Goal: Information Seeking & Learning: Learn about a topic

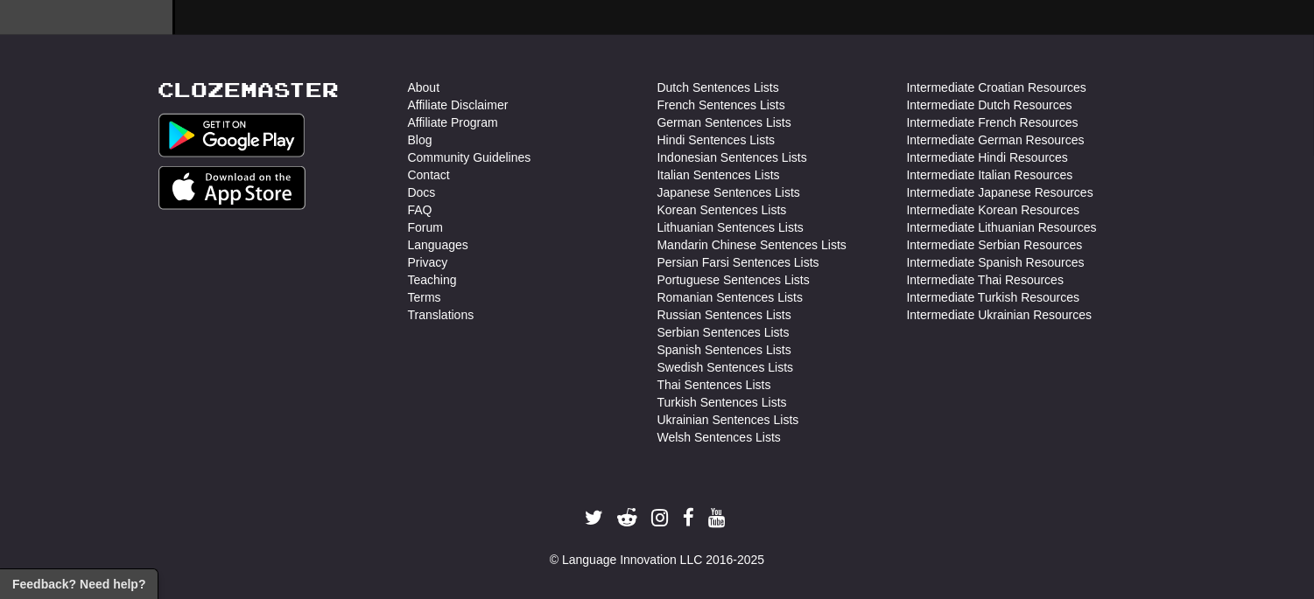
scroll to position [3403, 0]
click at [412, 231] on link "Forum" at bounding box center [425, 227] width 35 height 18
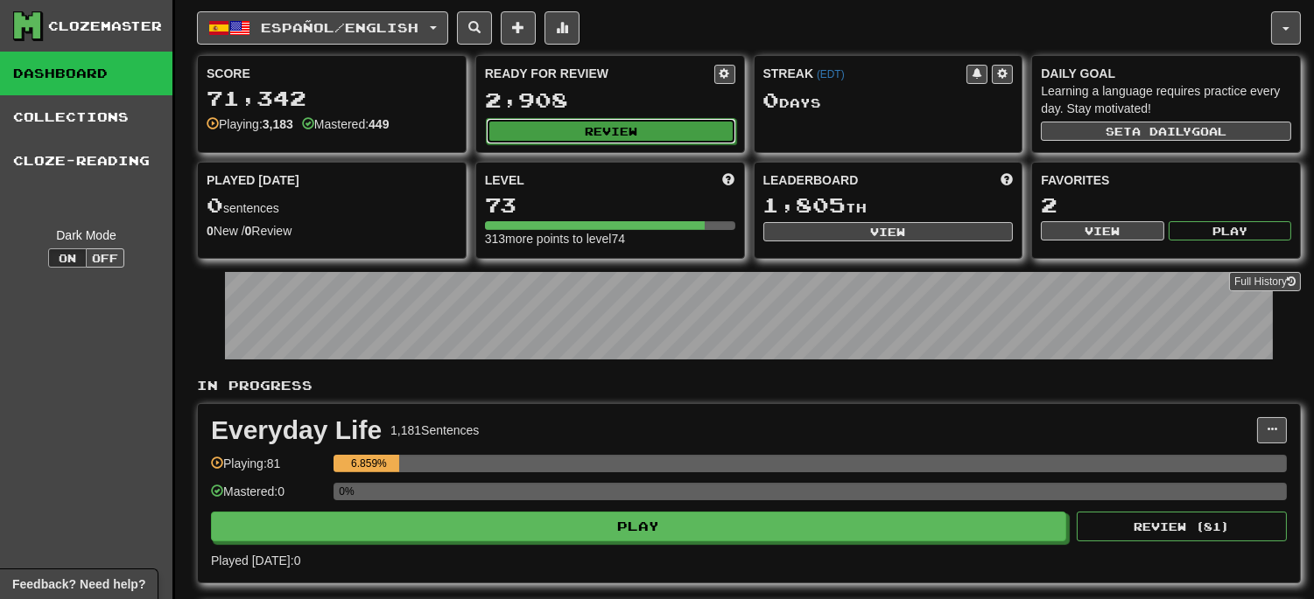
click at [599, 129] on button "Review" at bounding box center [611, 131] width 250 height 26
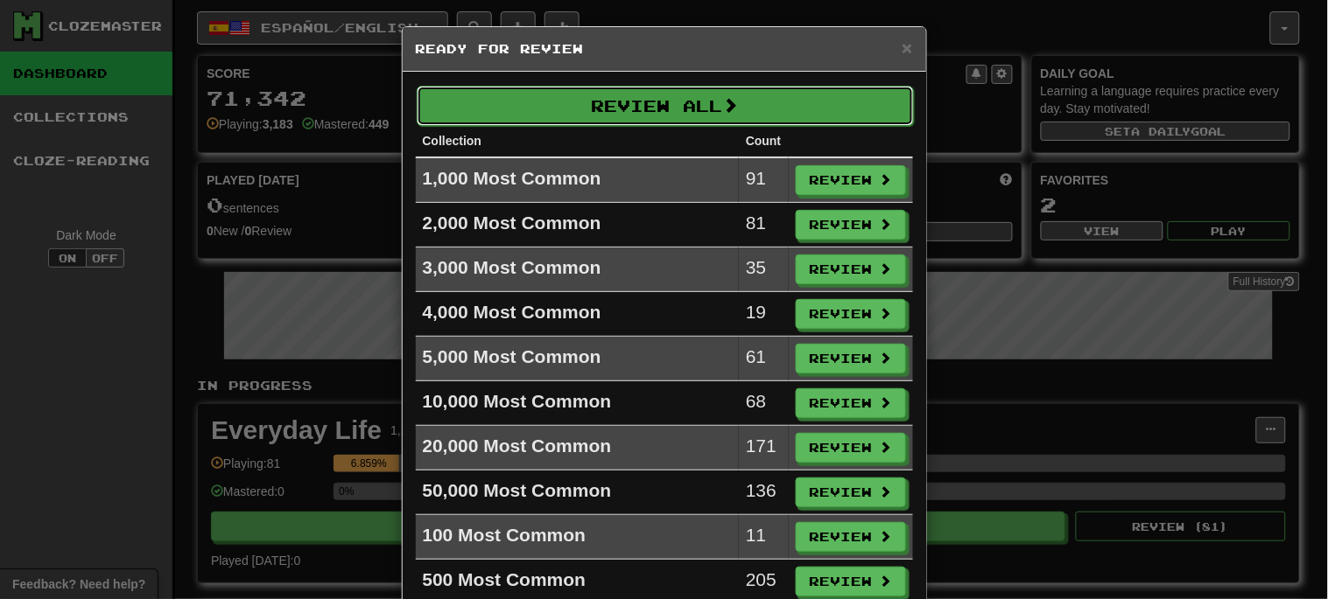
click at [652, 119] on button "Review All" at bounding box center [665, 106] width 497 height 40
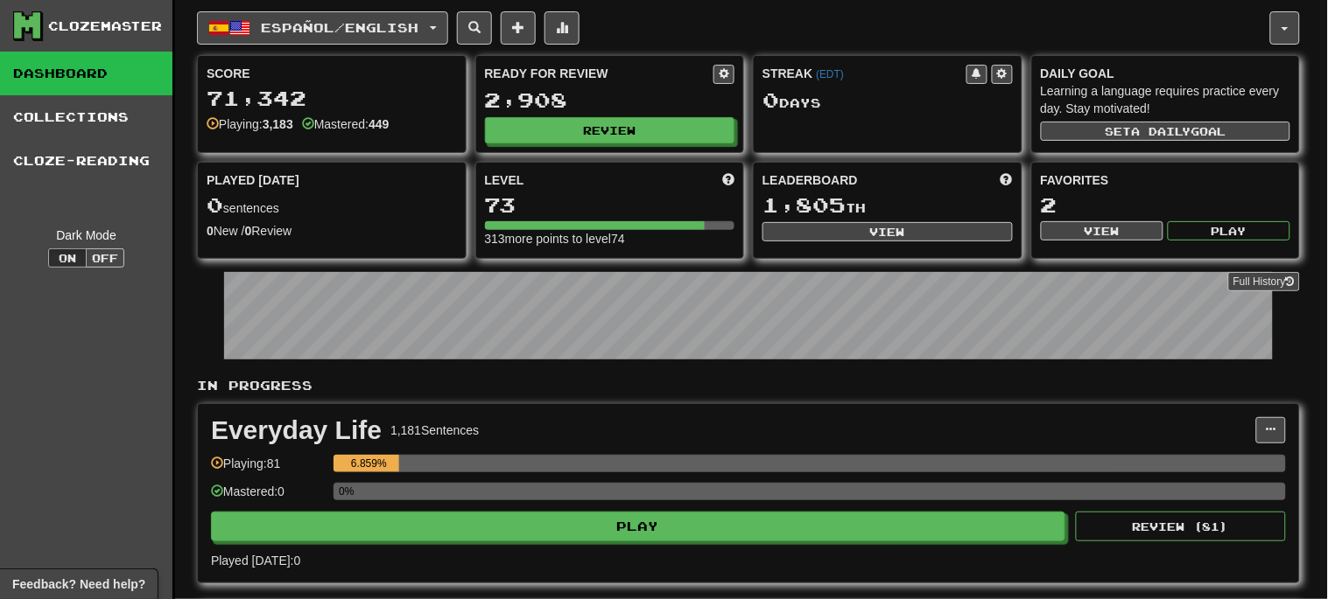
select select "**"
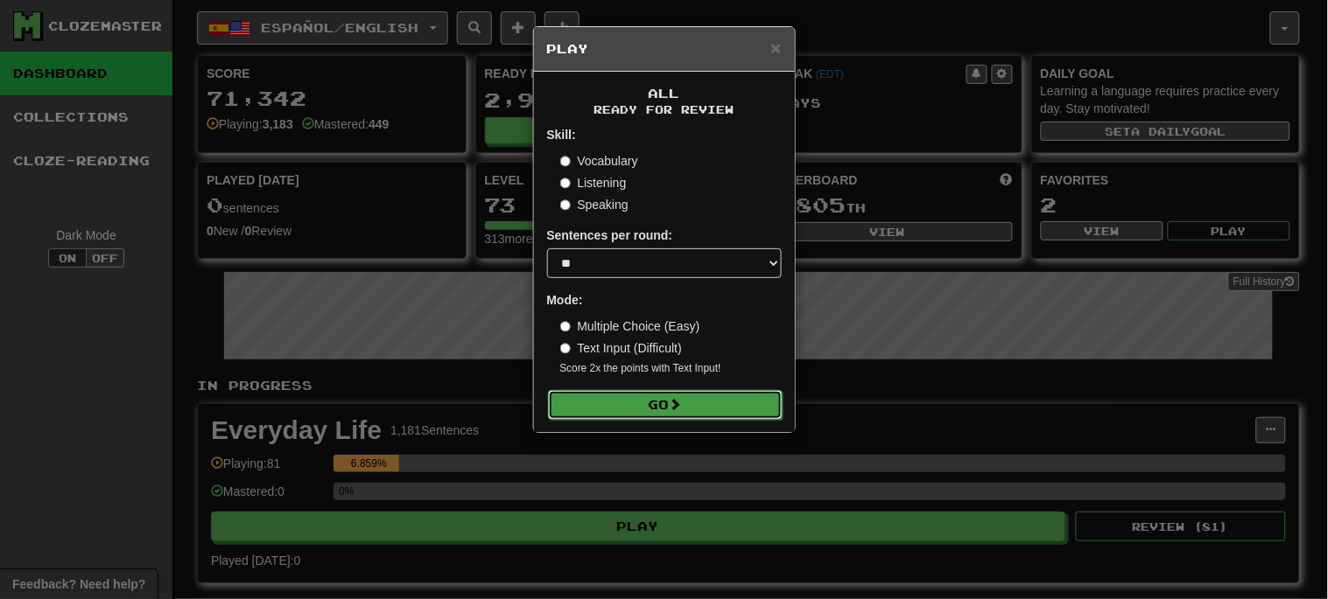
click at [640, 408] on button "Go" at bounding box center [665, 405] width 235 height 30
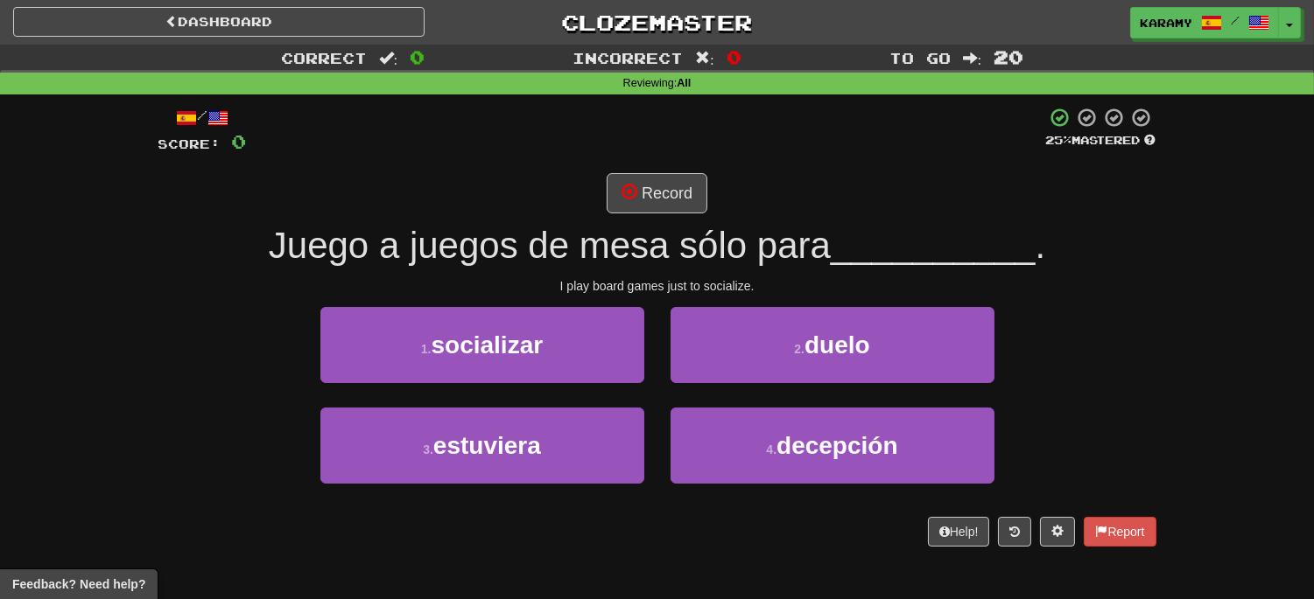
click at [551, 382] on div "1 . socializar" at bounding box center [482, 357] width 350 height 101
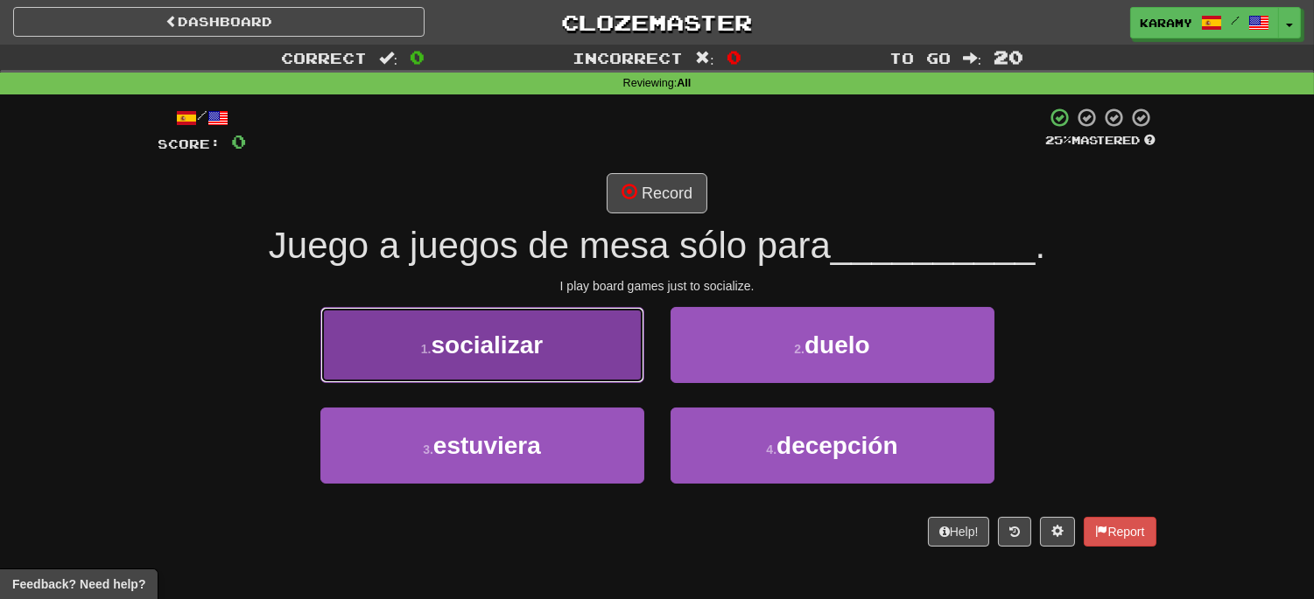
click at [519, 354] on span "socializar" at bounding box center [487, 345] width 112 height 27
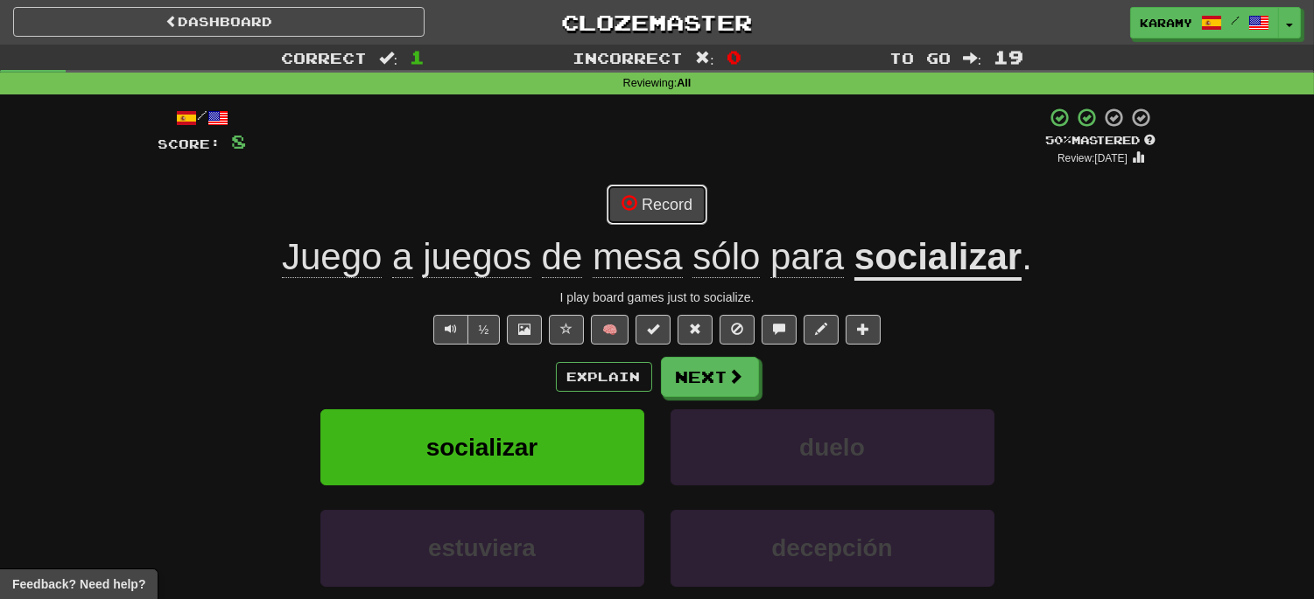
click at [677, 212] on button "Record" at bounding box center [656, 205] width 101 height 40
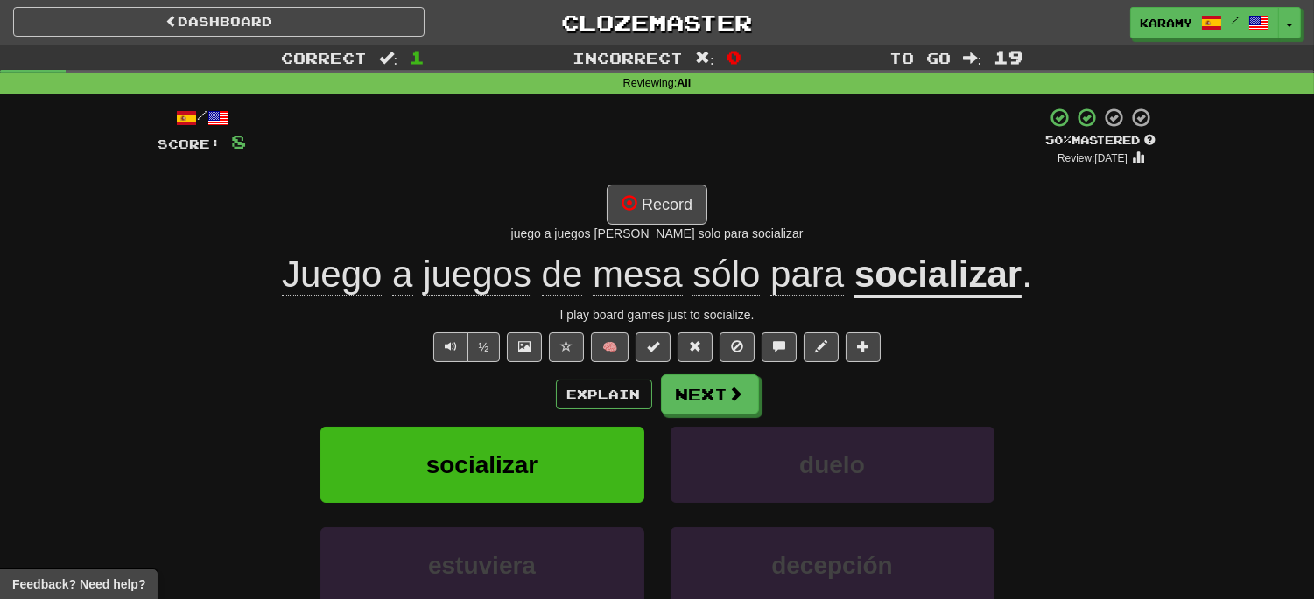
click at [908, 284] on u "socializar" at bounding box center [937, 276] width 167 height 45
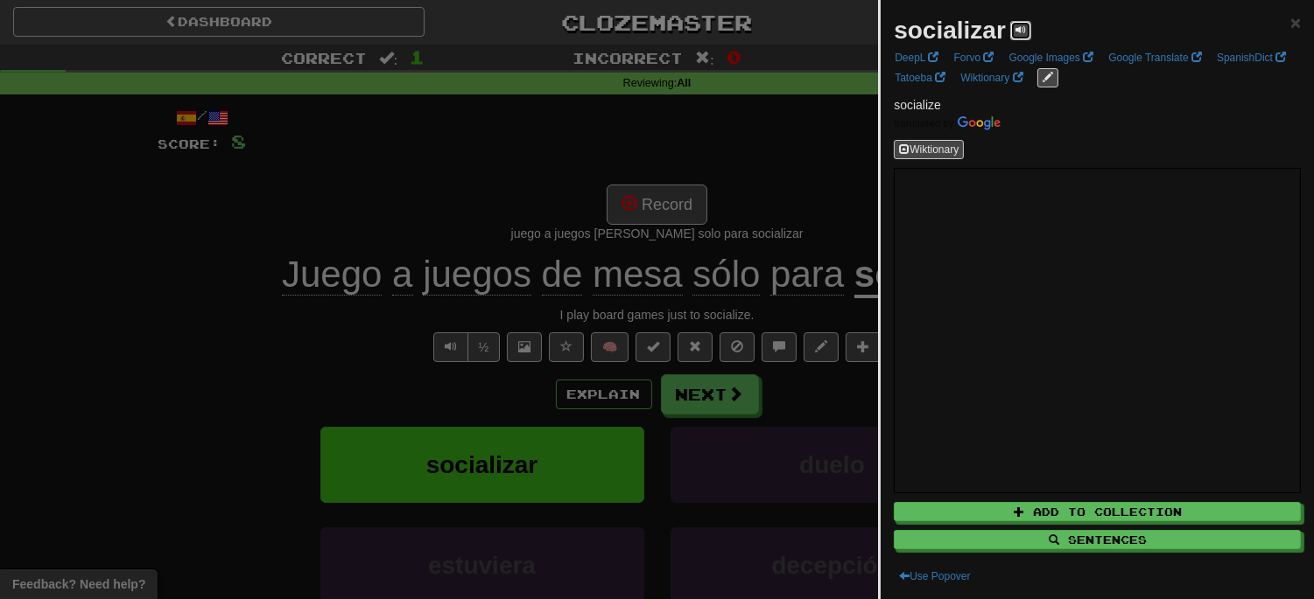
click at [1013, 32] on button at bounding box center [1020, 30] width 21 height 19
click at [742, 394] on div at bounding box center [657, 299] width 1314 height 599
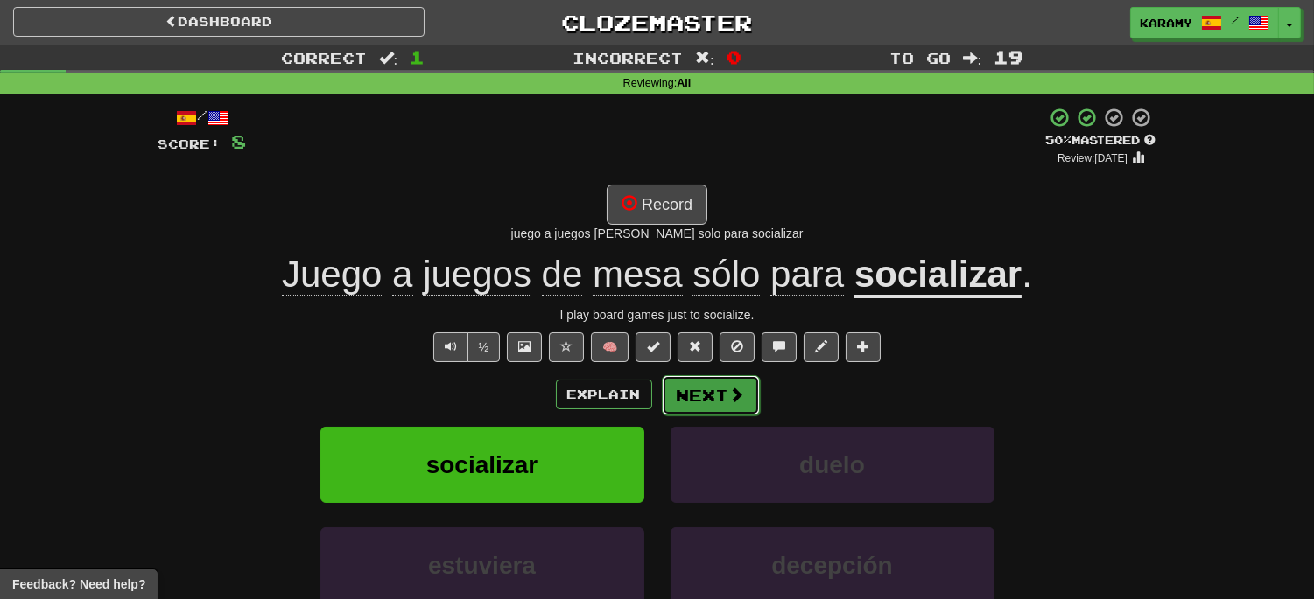
click at [720, 394] on button "Next" at bounding box center [711, 395] width 98 height 40
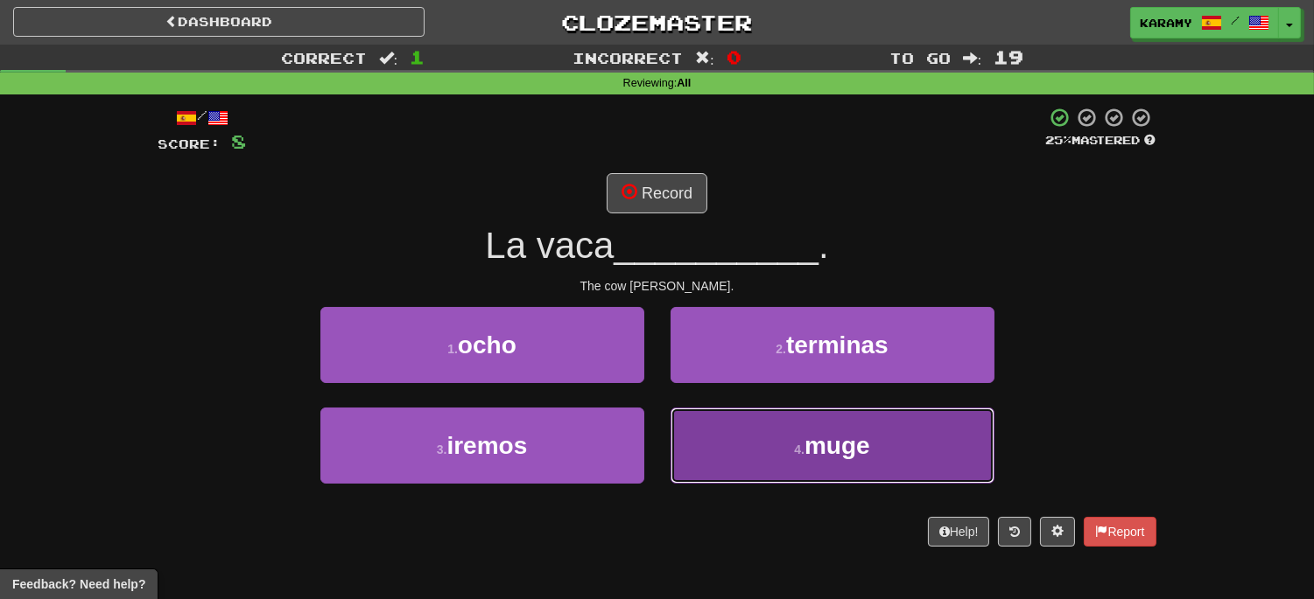
click at [847, 452] on span "muge" at bounding box center [837, 445] width 66 height 27
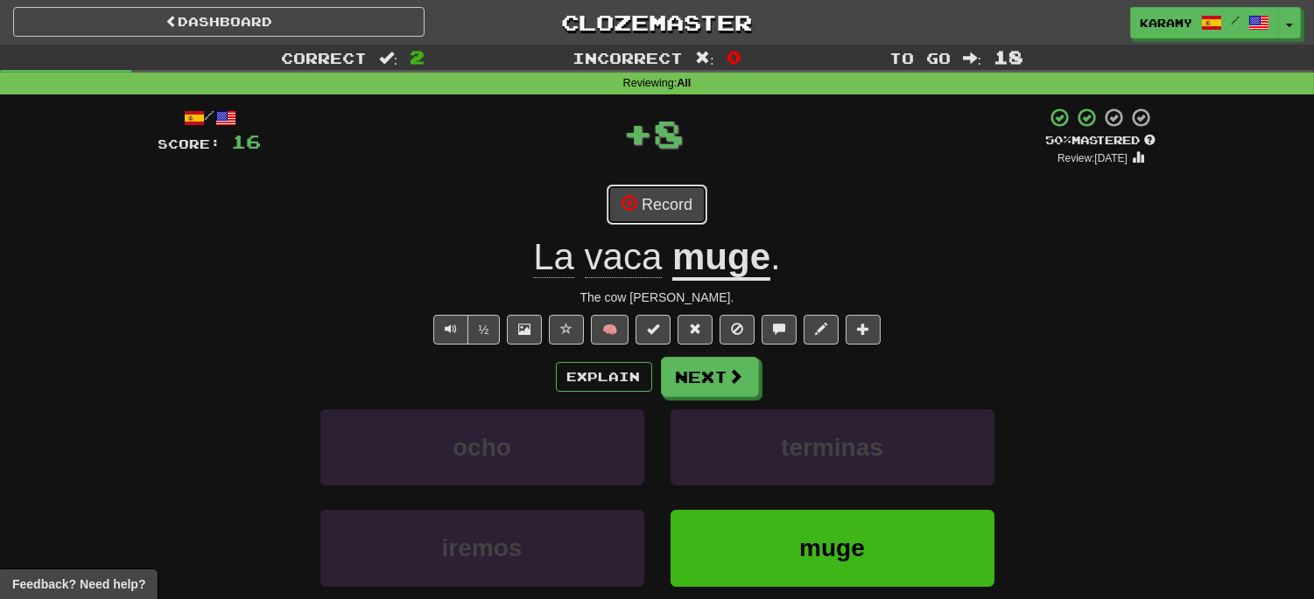
click at [674, 212] on button "Record" at bounding box center [656, 205] width 101 height 40
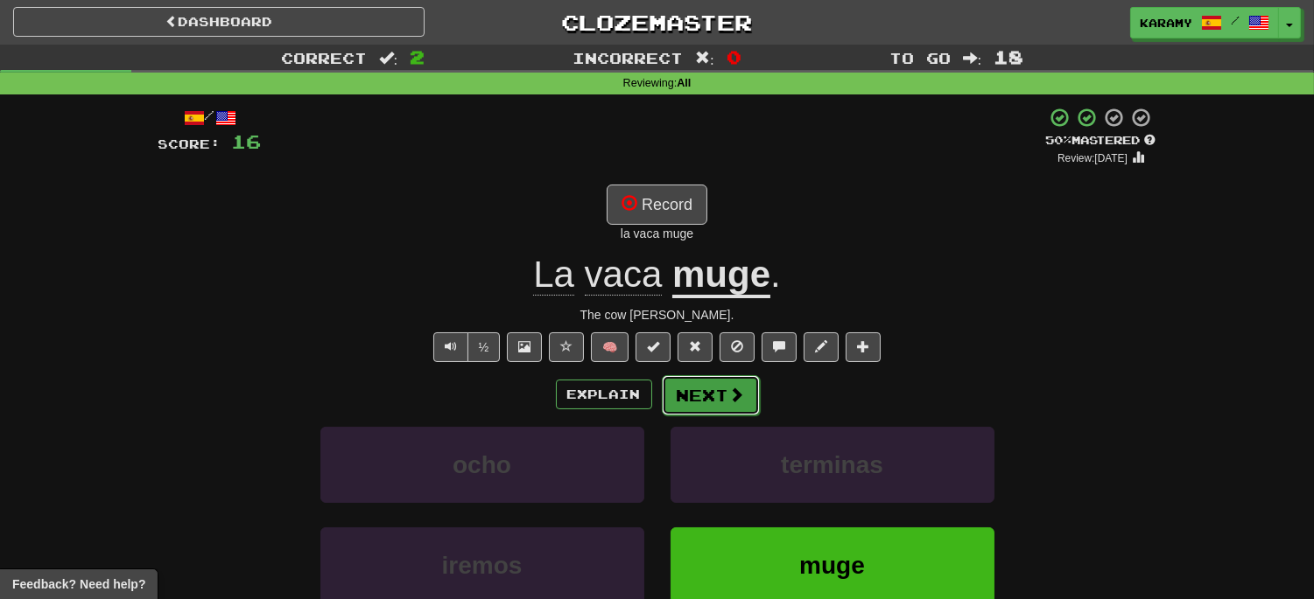
click at [711, 404] on button "Next" at bounding box center [711, 395] width 98 height 40
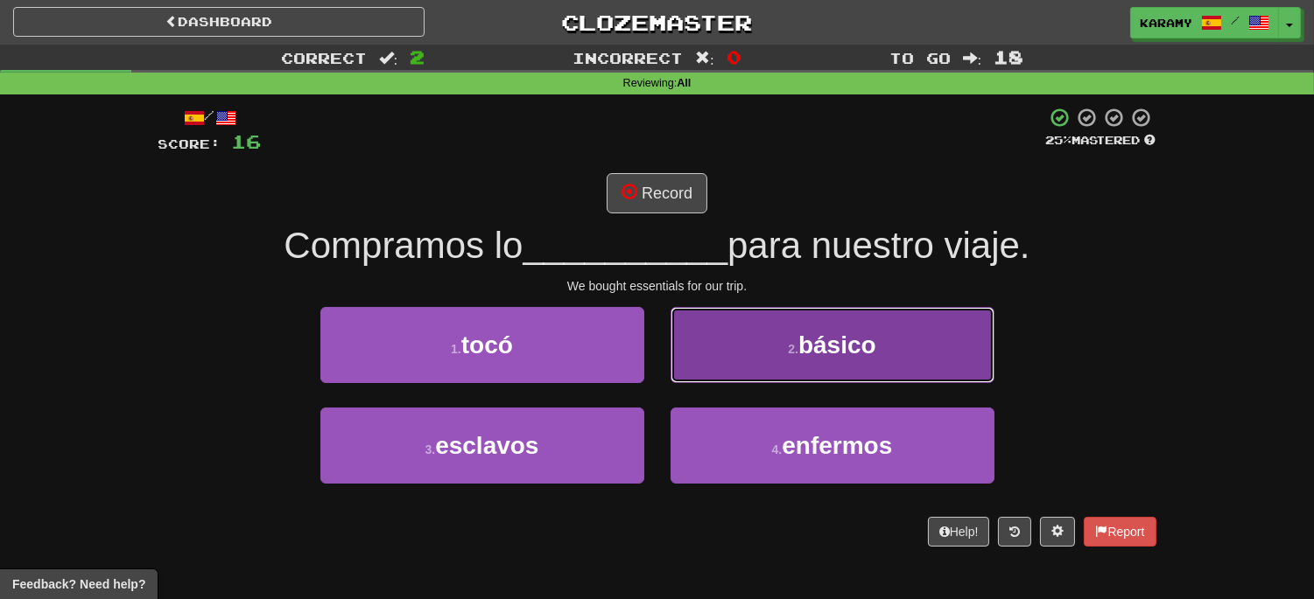
click at [897, 347] on button "2 . básico" at bounding box center [832, 345] width 324 height 76
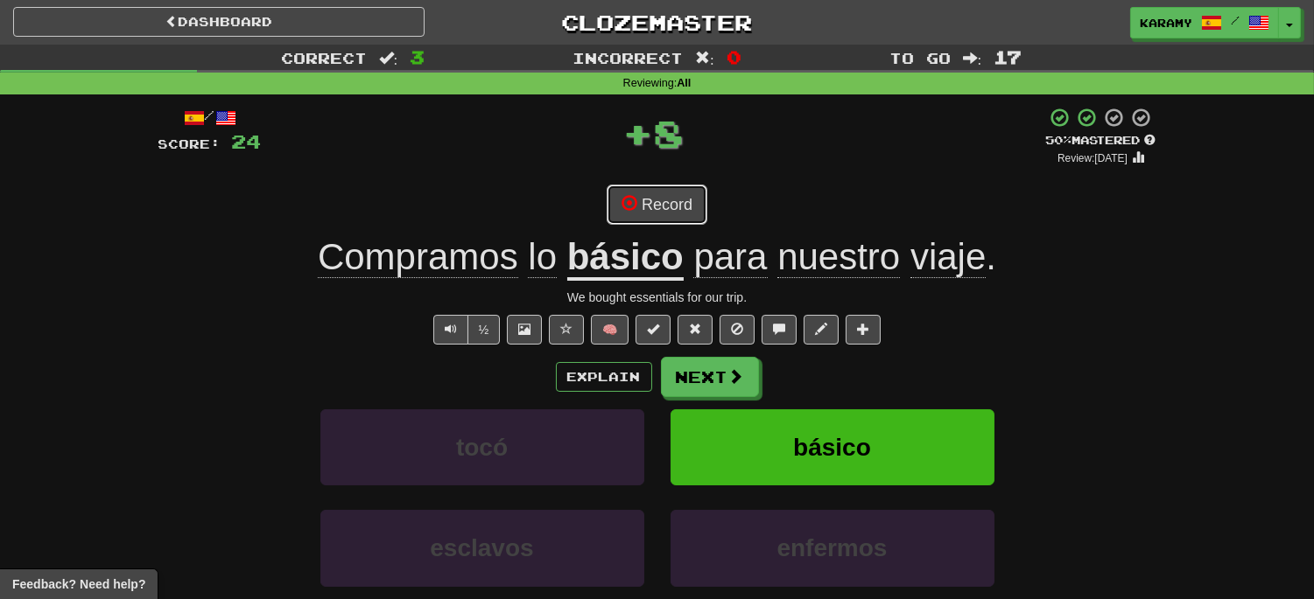
click at [671, 211] on button "Record" at bounding box center [656, 205] width 101 height 40
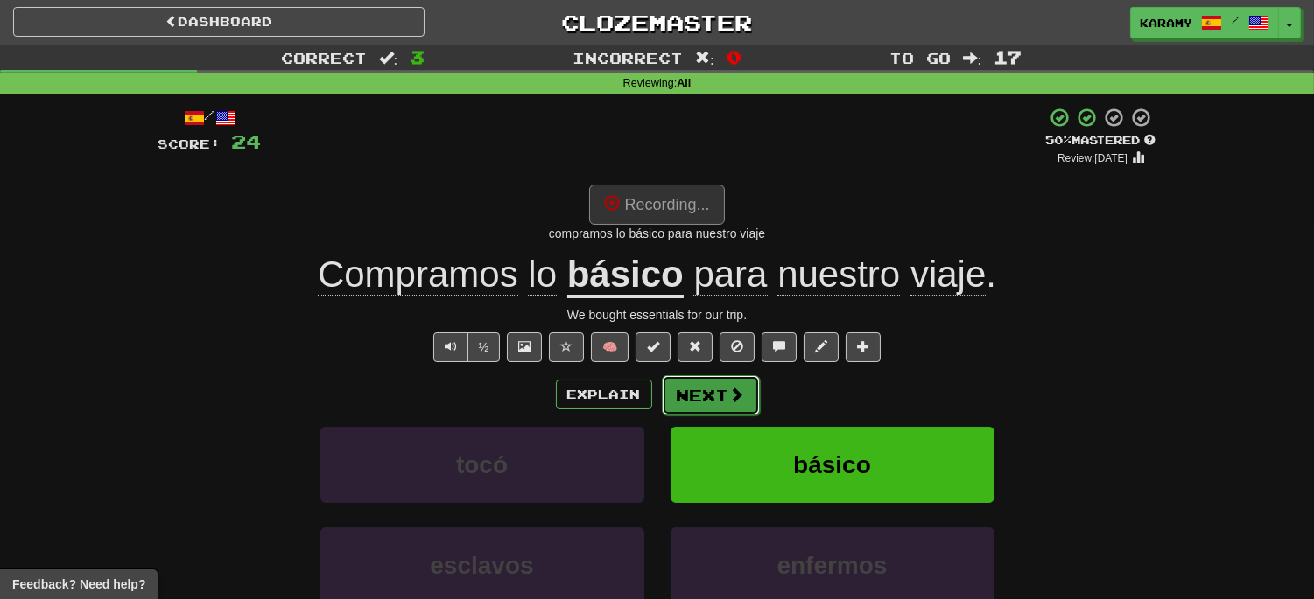
click at [704, 401] on button "Next" at bounding box center [711, 395] width 98 height 40
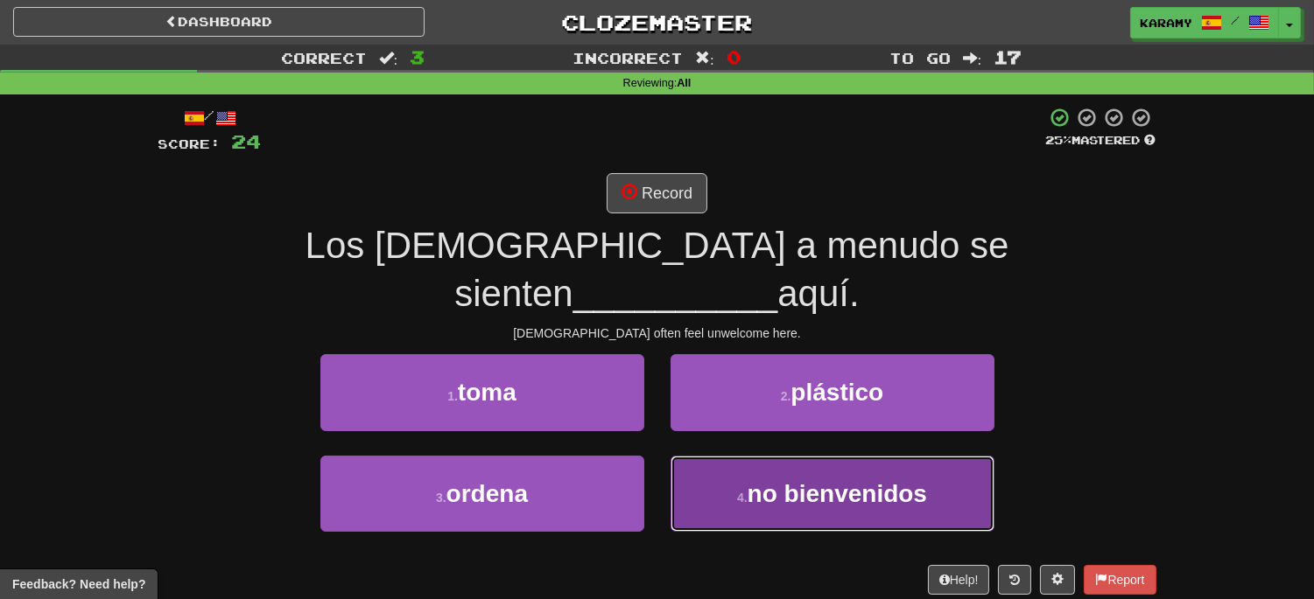
click at [867, 480] on span "no bienvenidos" at bounding box center [836, 493] width 179 height 27
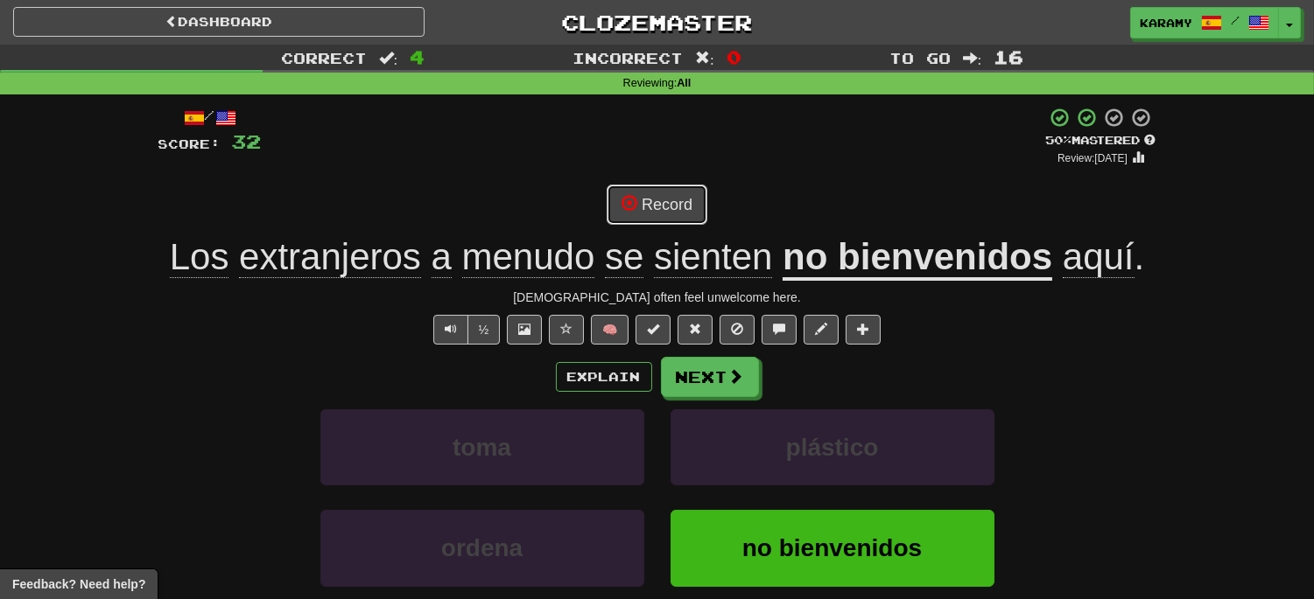
click at [669, 212] on button "Record" at bounding box center [656, 205] width 101 height 40
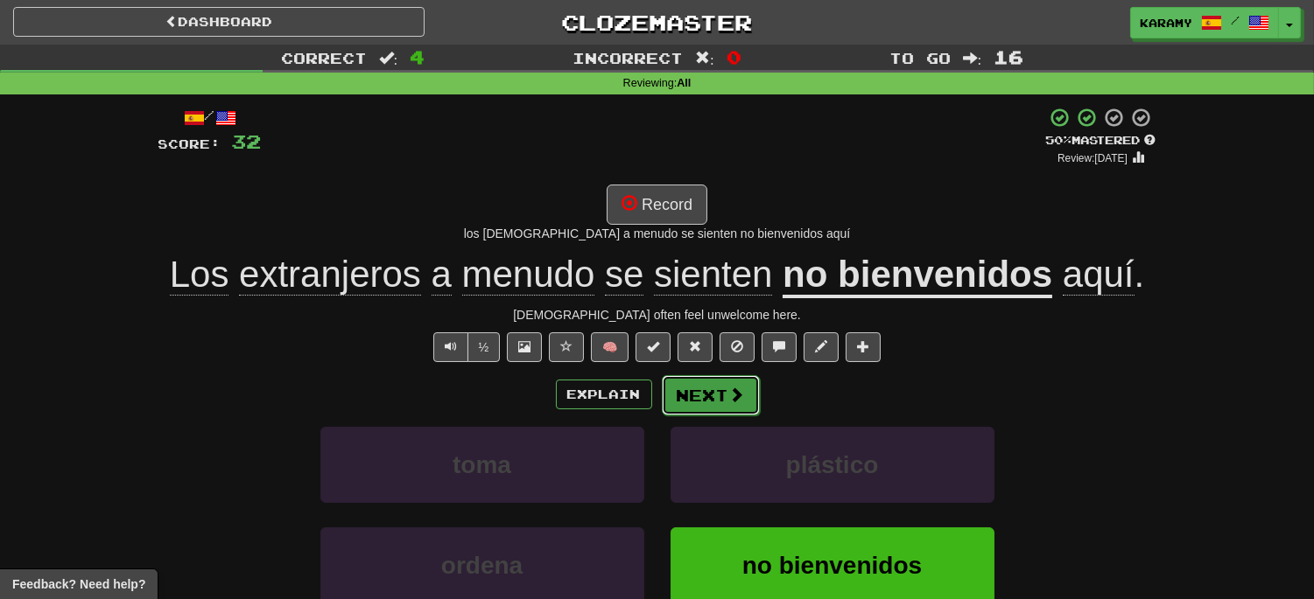
click at [735, 387] on span at bounding box center [737, 395] width 16 height 16
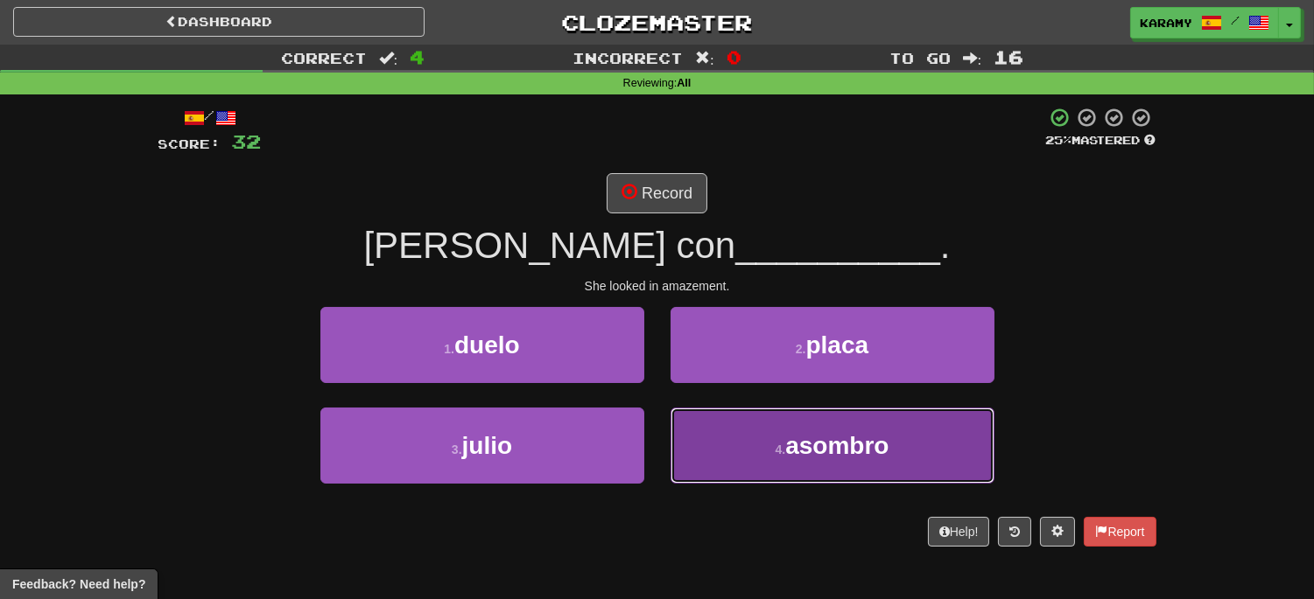
click at [888, 426] on button "4 . asombro" at bounding box center [832, 446] width 324 height 76
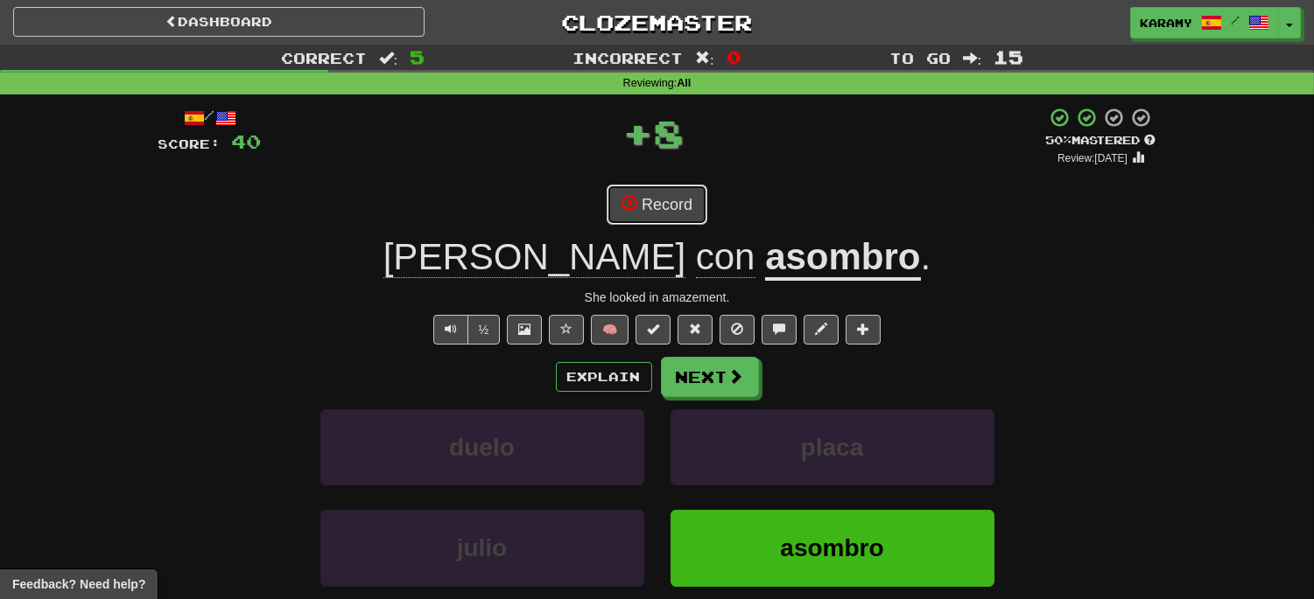
click at [694, 211] on button "Record" at bounding box center [656, 205] width 101 height 40
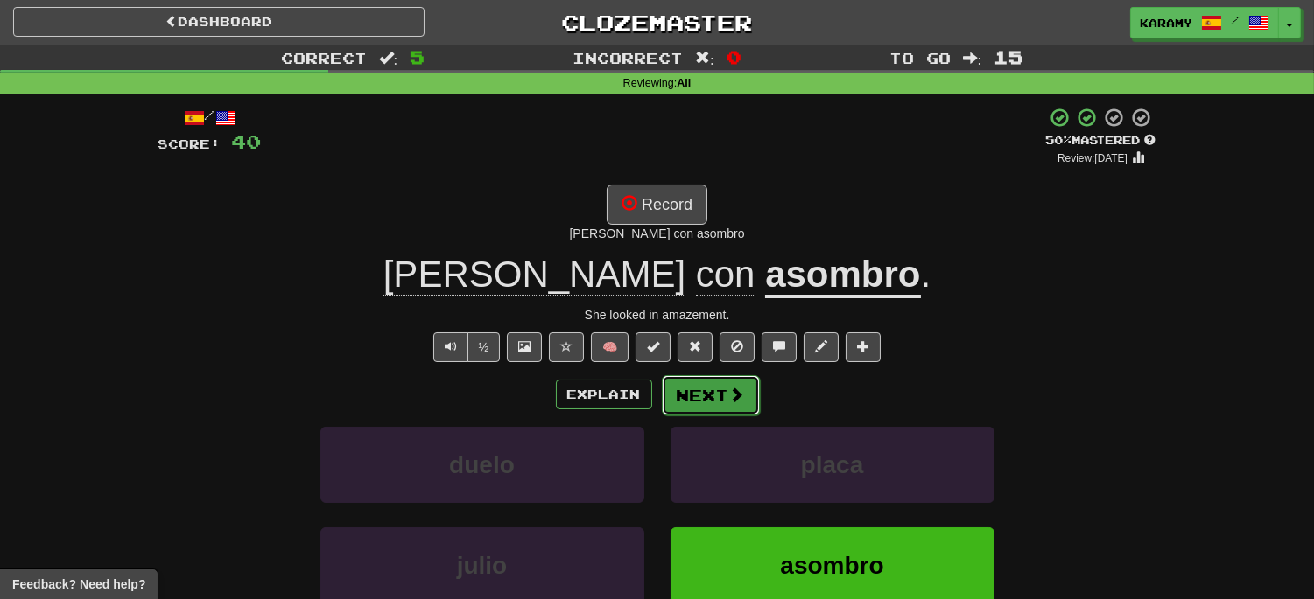
click at [745, 400] on button "Next" at bounding box center [711, 395] width 98 height 40
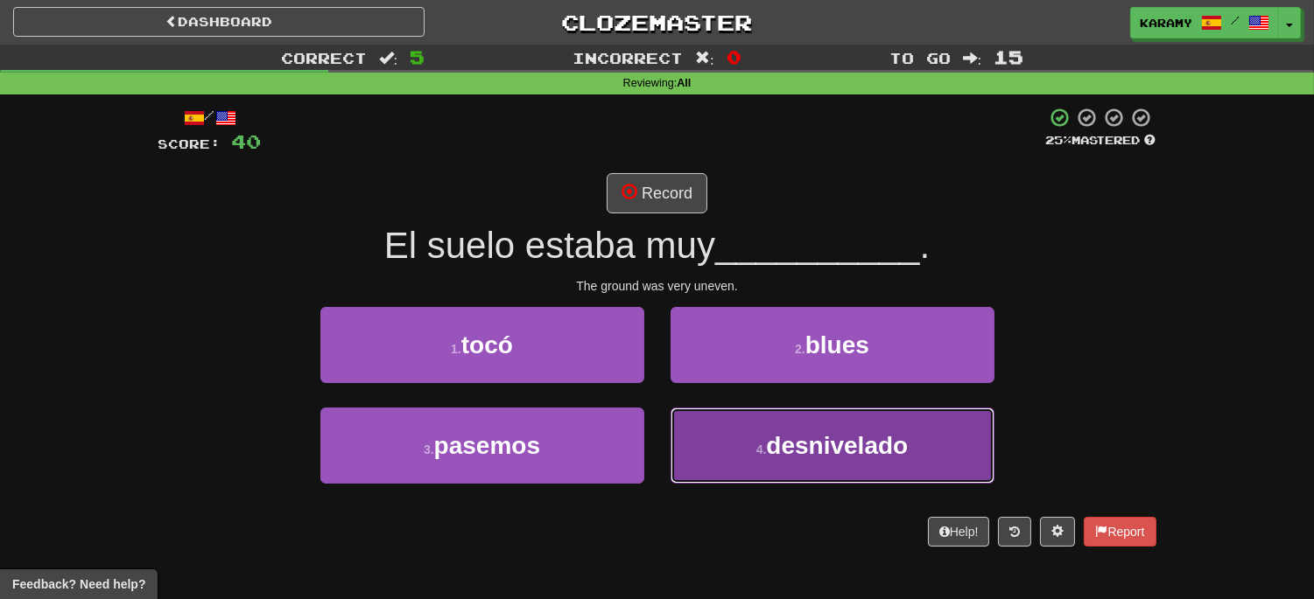
click at [825, 435] on span "desnivelado" at bounding box center [837, 445] width 142 height 27
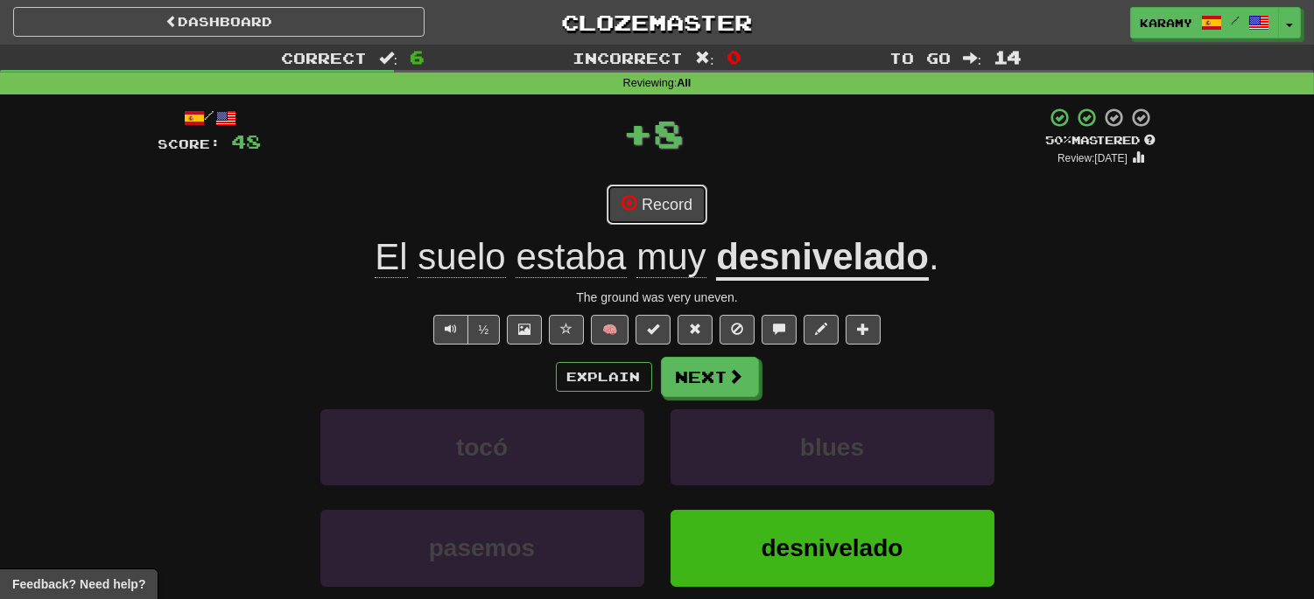
click at [676, 207] on button "Record" at bounding box center [656, 205] width 101 height 40
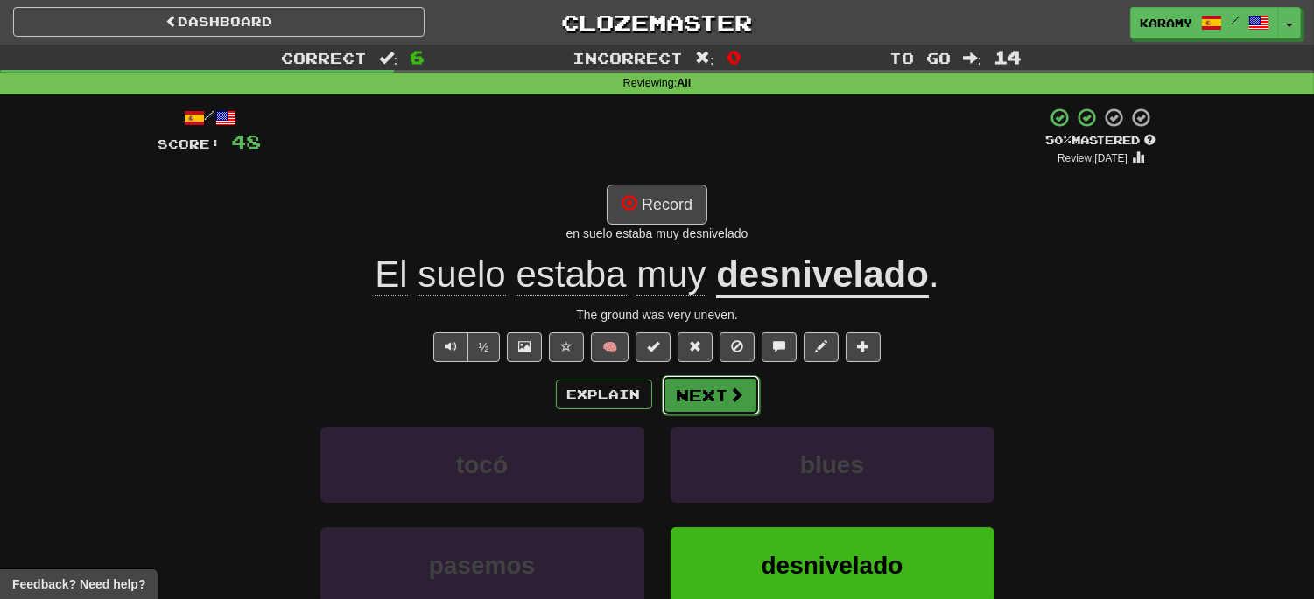
click at [732, 403] on span at bounding box center [737, 395] width 16 height 16
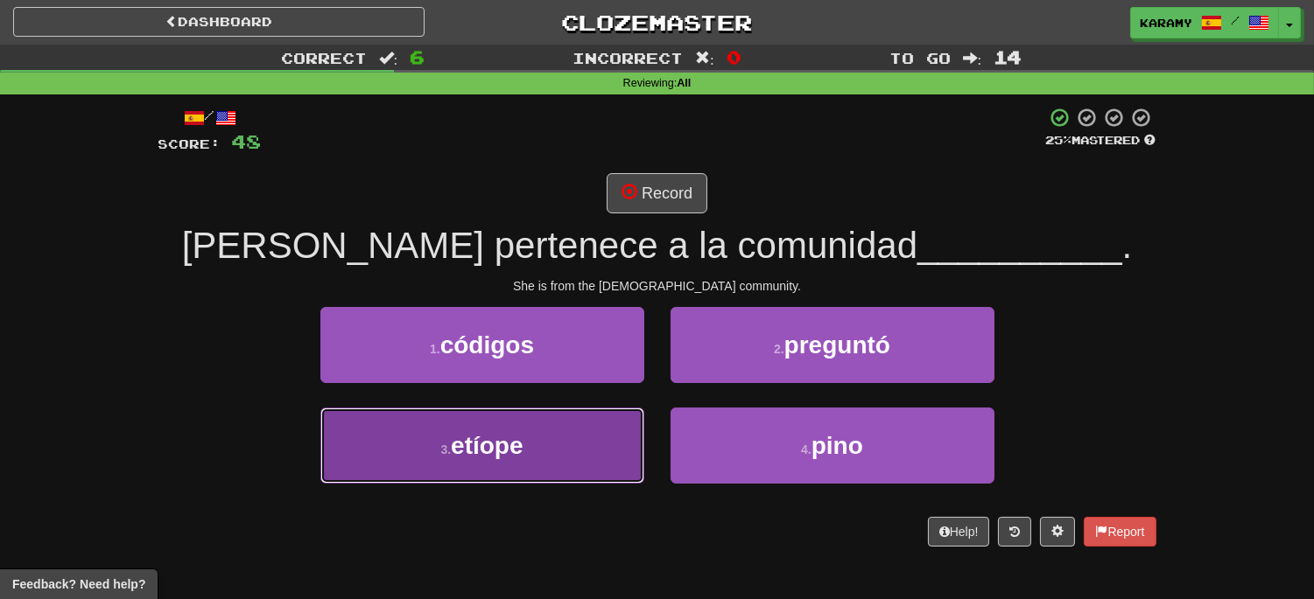
click at [605, 447] on button "3 . etíope" at bounding box center [482, 446] width 324 height 76
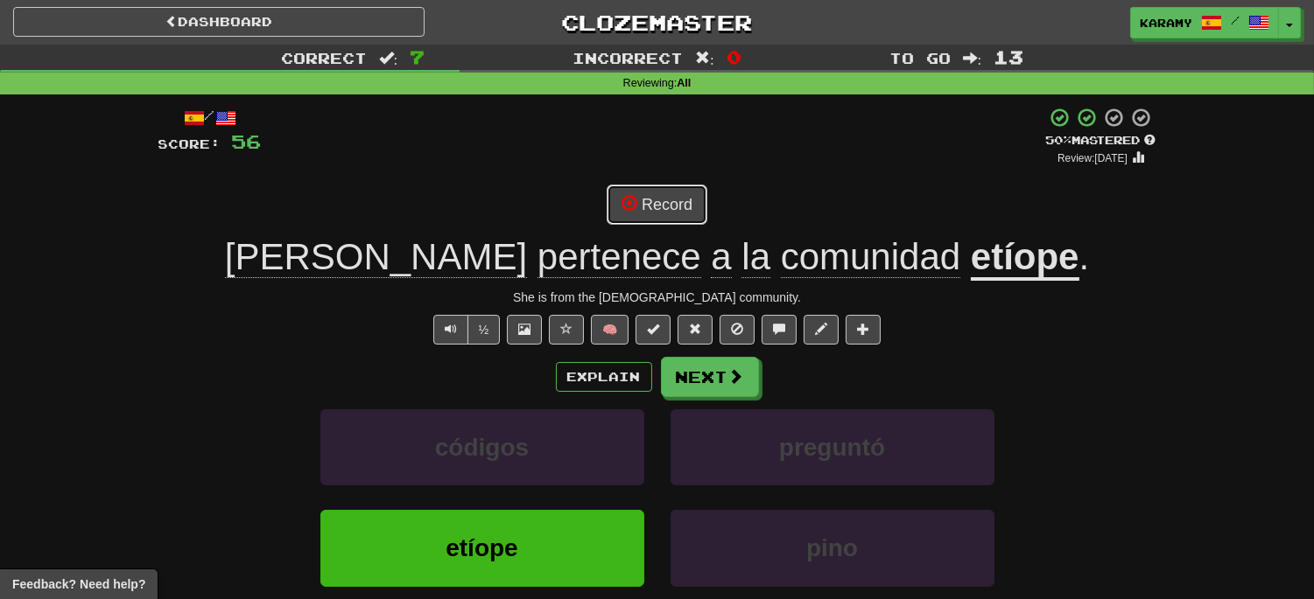
click at [683, 214] on button "Record" at bounding box center [656, 205] width 101 height 40
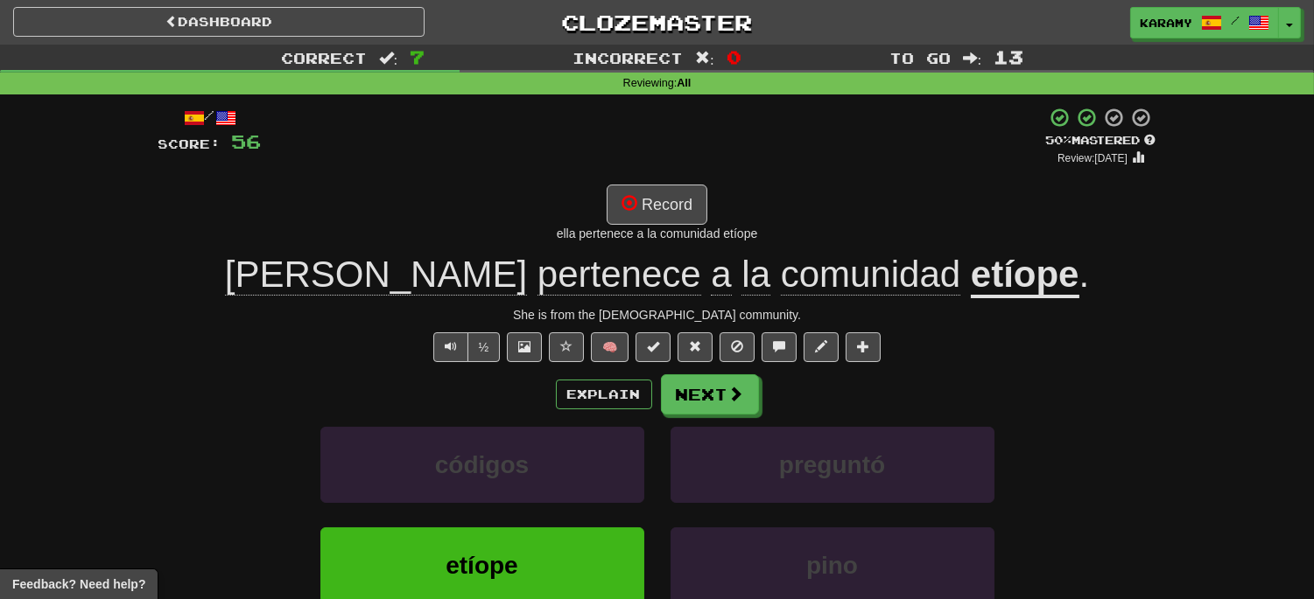
click at [971, 291] on u "etíope" at bounding box center [1025, 276] width 109 height 45
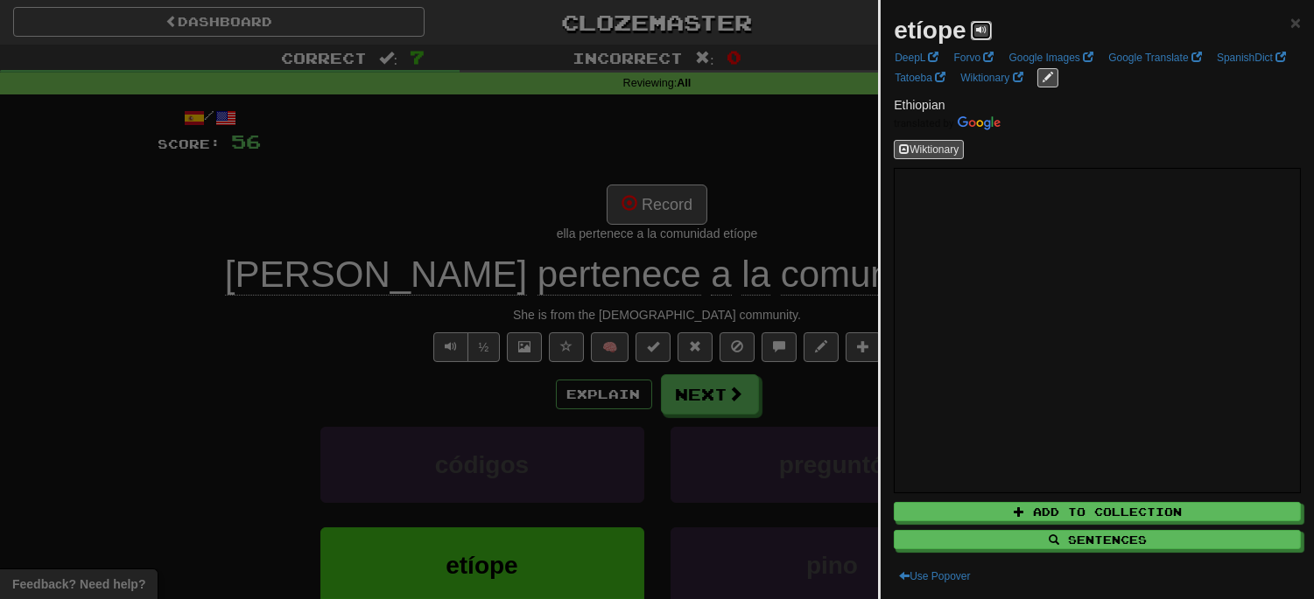
click at [976, 35] on span at bounding box center [981, 30] width 11 height 11
click at [809, 394] on div at bounding box center [657, 299] width 1314 height 599
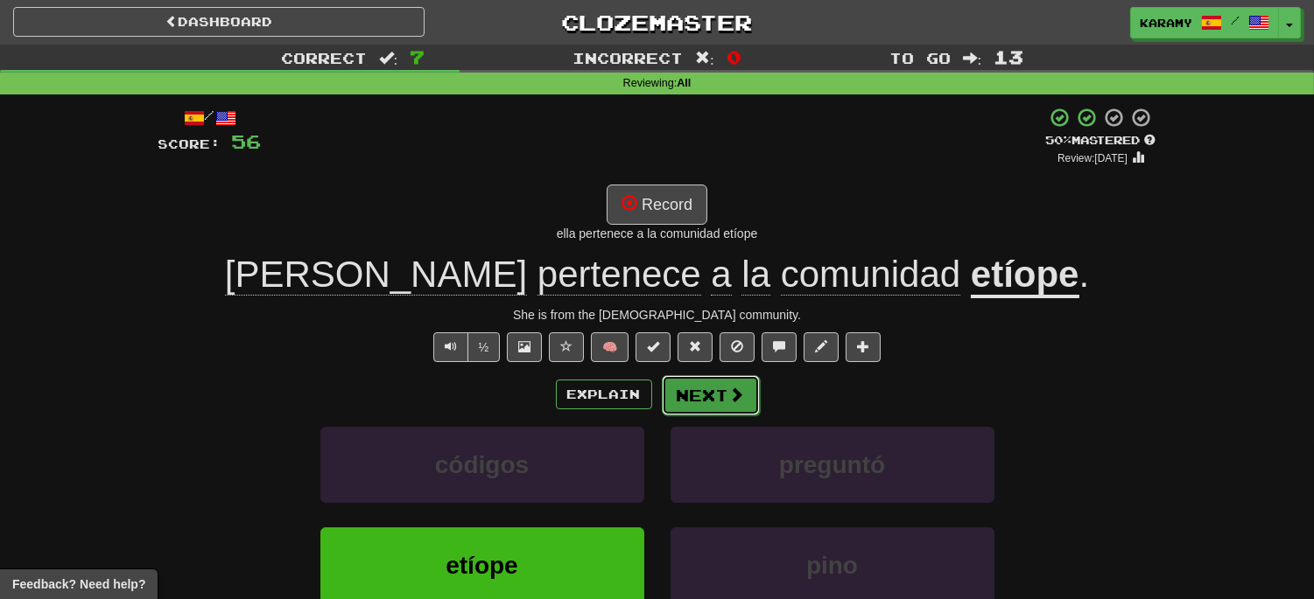
click at [740, 389] on span at bounding box center [737, 395] width 16 height 16
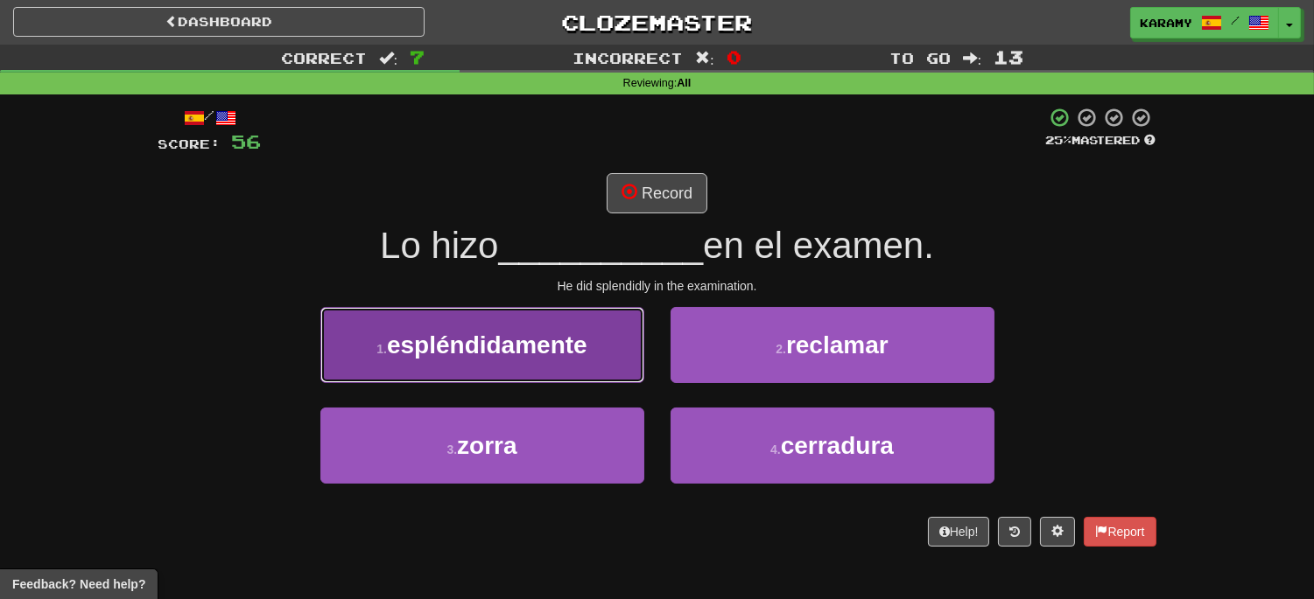
click at [605, 350] on button "1 . espléndidamente" at bounding box center [482, 345] width 324 height 76
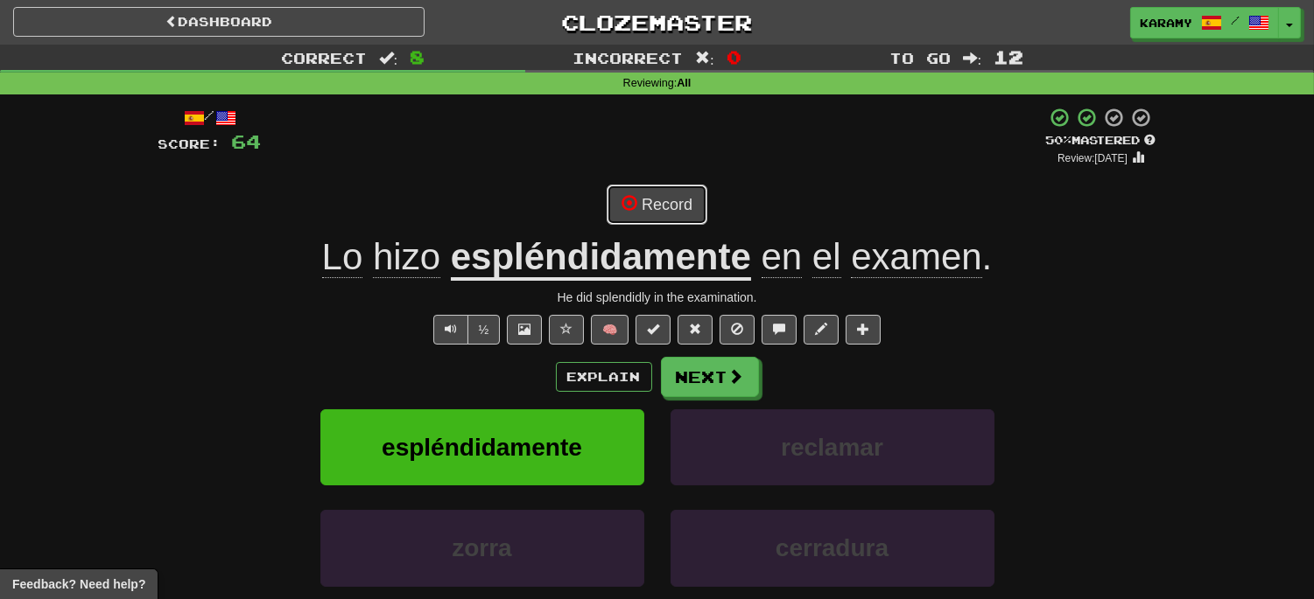
click at [669, 204] on button "Record" at bounding box center [656, 205] width 101 height 40
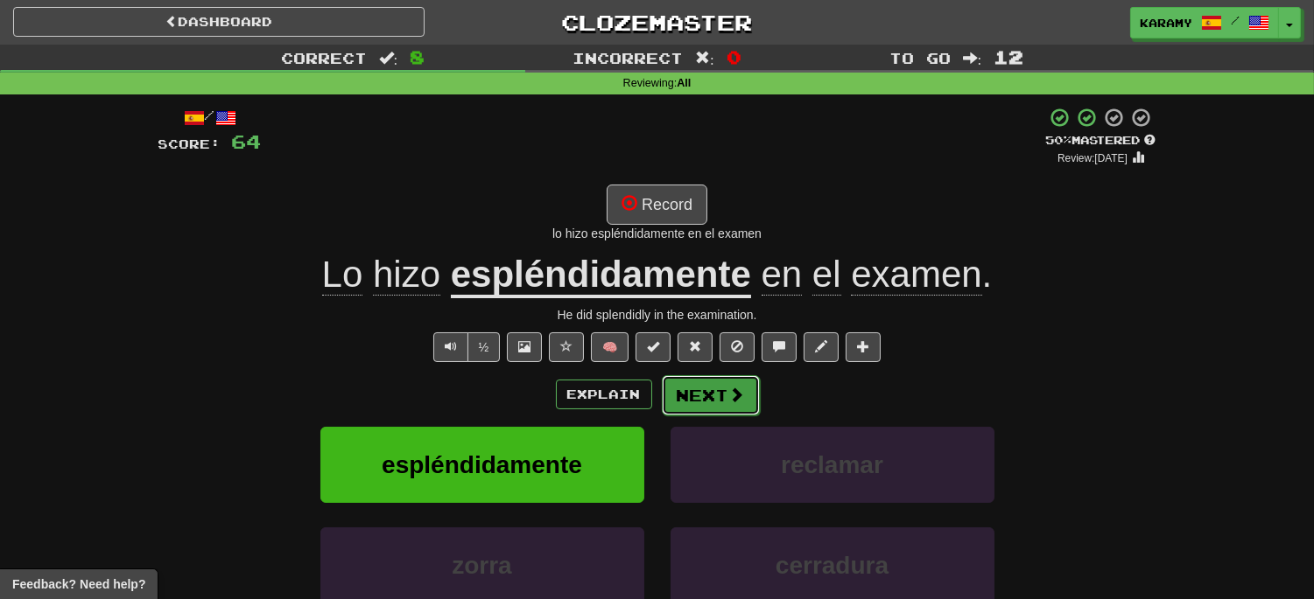
click at [729, 392] on span at bounding box center [737, 395] width 16 height 16
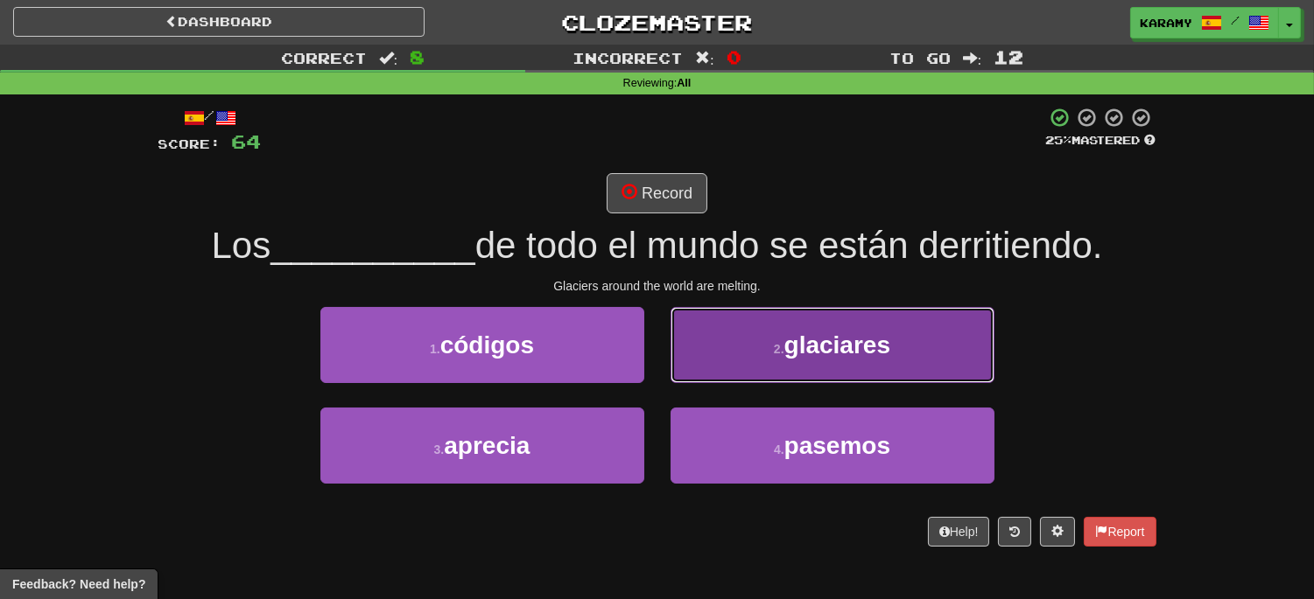
click at [926, 354] on button "2 . glaciares" at bounding box center [832, 345] width 324 height 76
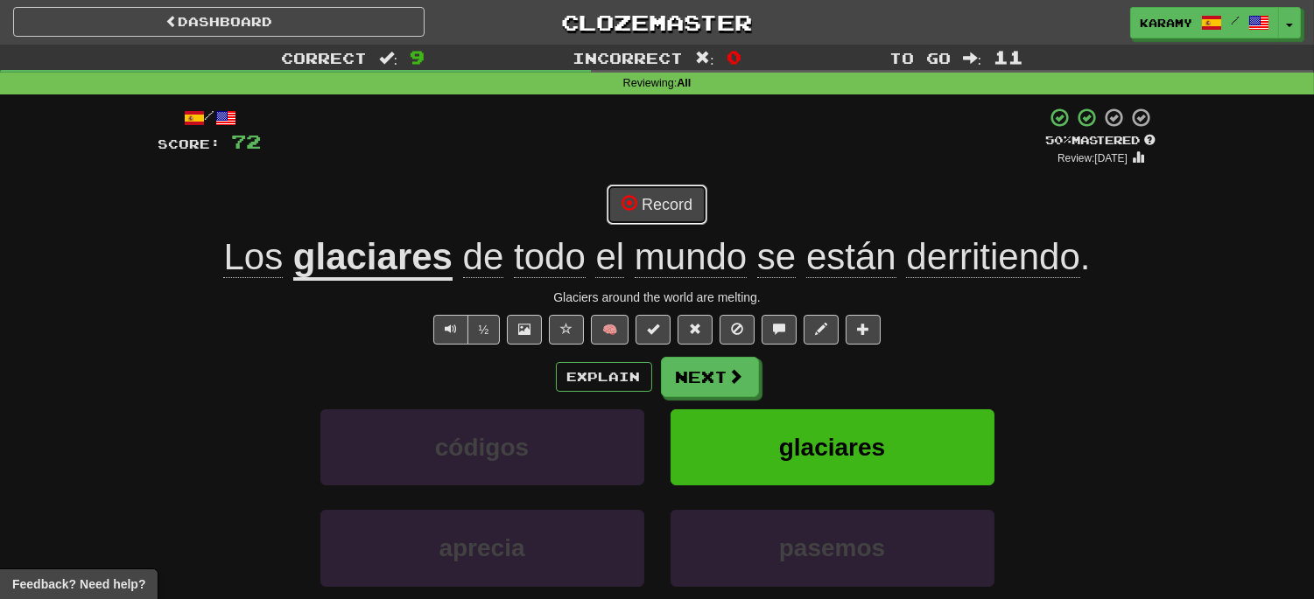
click at [686, 213] on button "Record" at bounding box center [656, 205] width 101 height 40
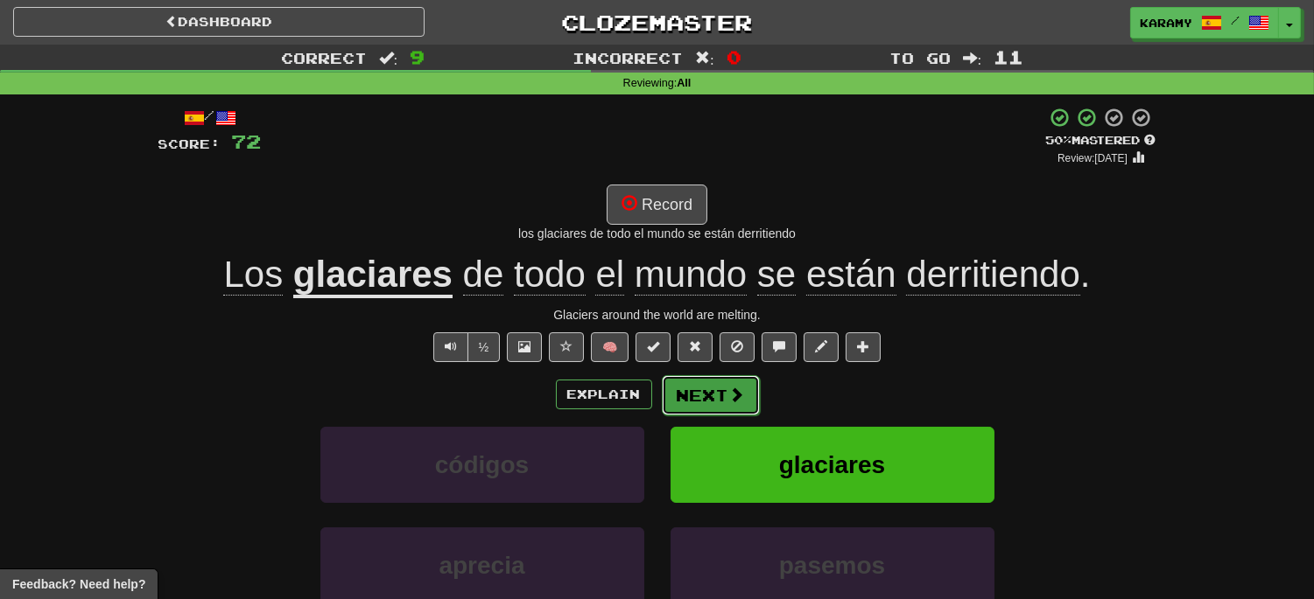
click at [729, 390] on span at bounding box center [737, 395] width 16 height 16
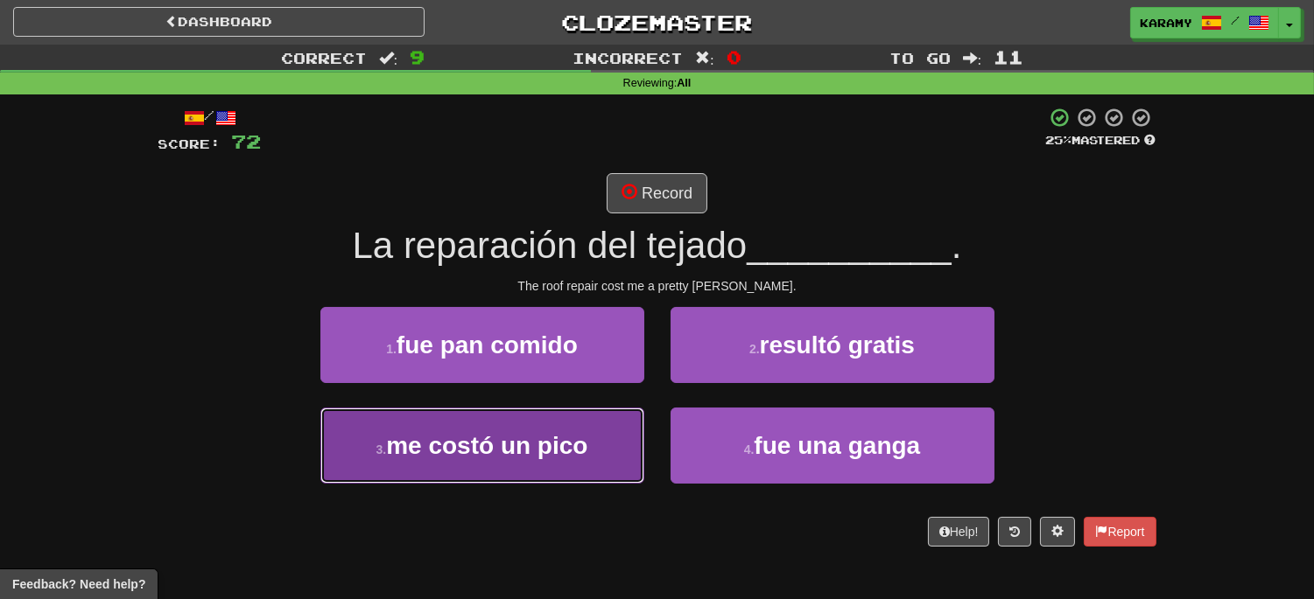
click at [597, 465] on button "3 . me costó un pico" at bounding box center [482, 446] width 324 height 76
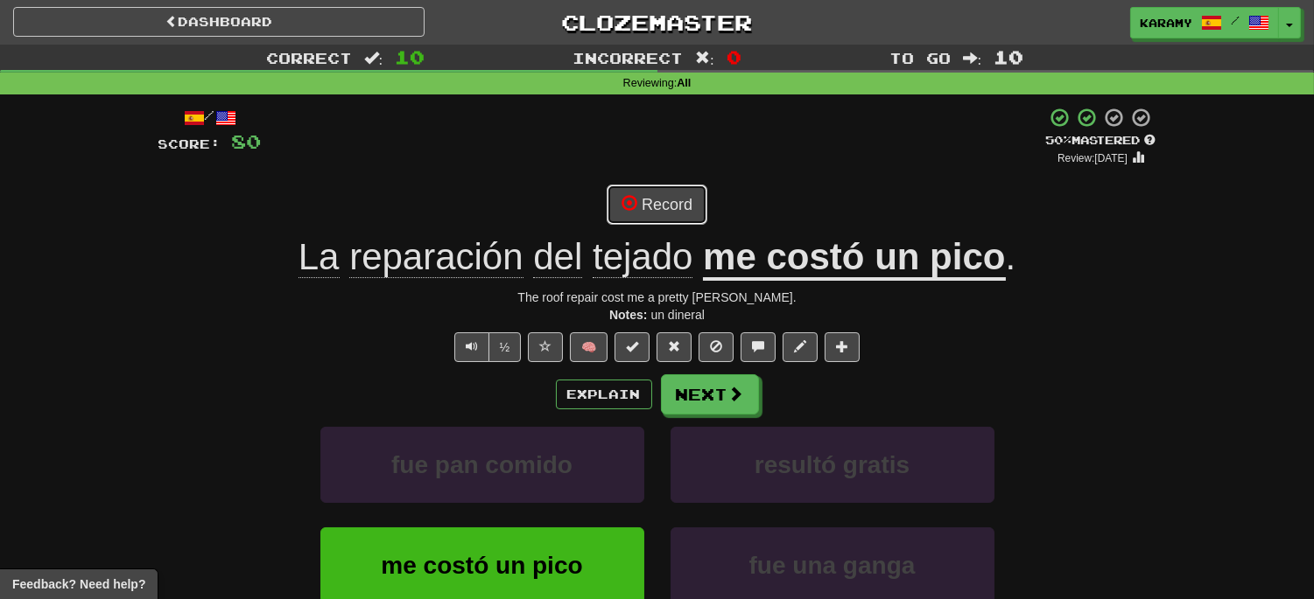
click at [676, 207] on button "Record" at bounding box center [656, 205] width 101 height 40
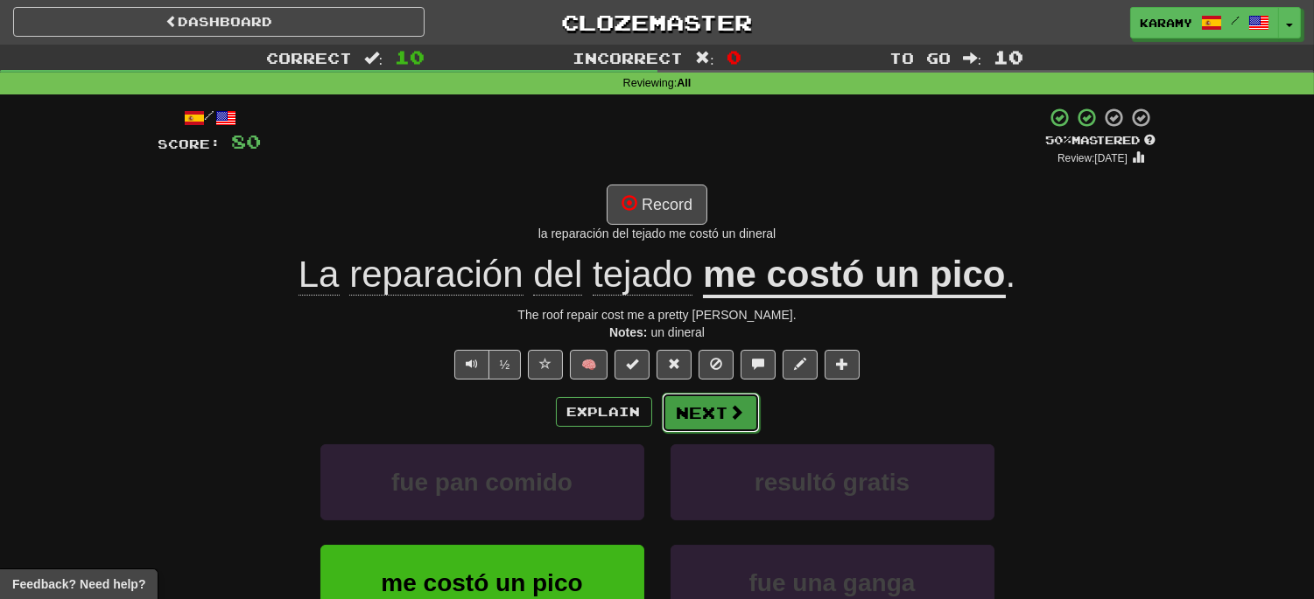
click at [742, 420] on span at bounding box center [737, 412] width 16 height 16
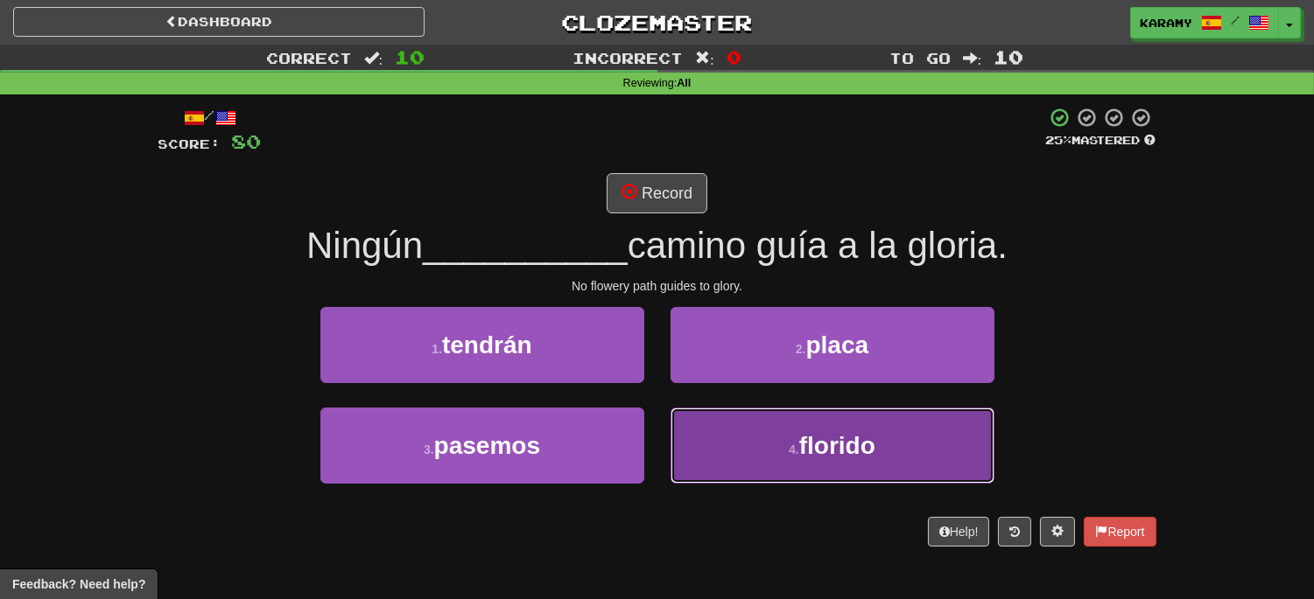
click at [831, 451] on span "florido" at bounding box center [837, 445] width 76 height 27
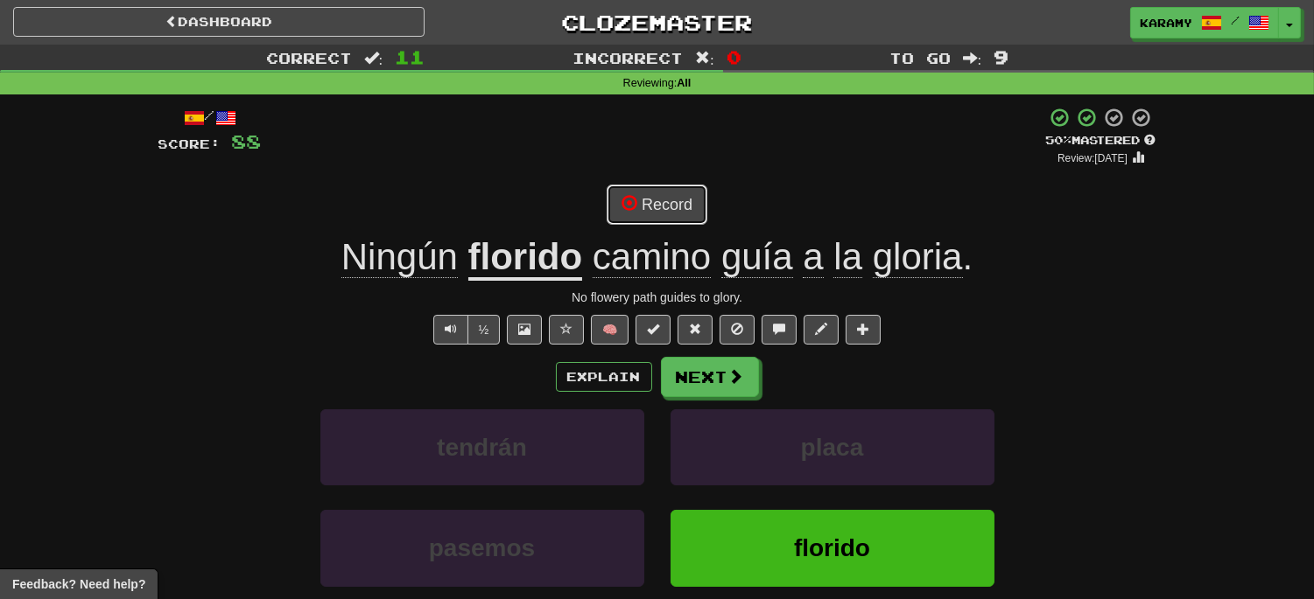
click at [689, 205] on button "Record" at bounding box center [656, 205] width 101 height 40
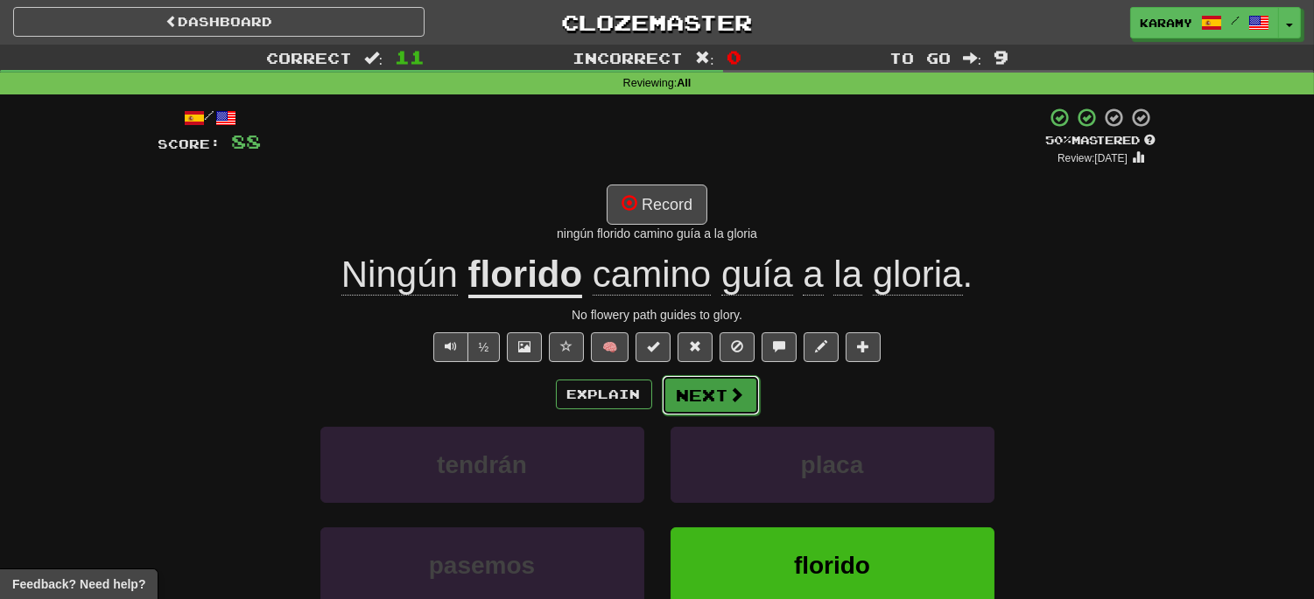
click at [742, 392] on span at bounding box center [737, 395] width 16 height 16
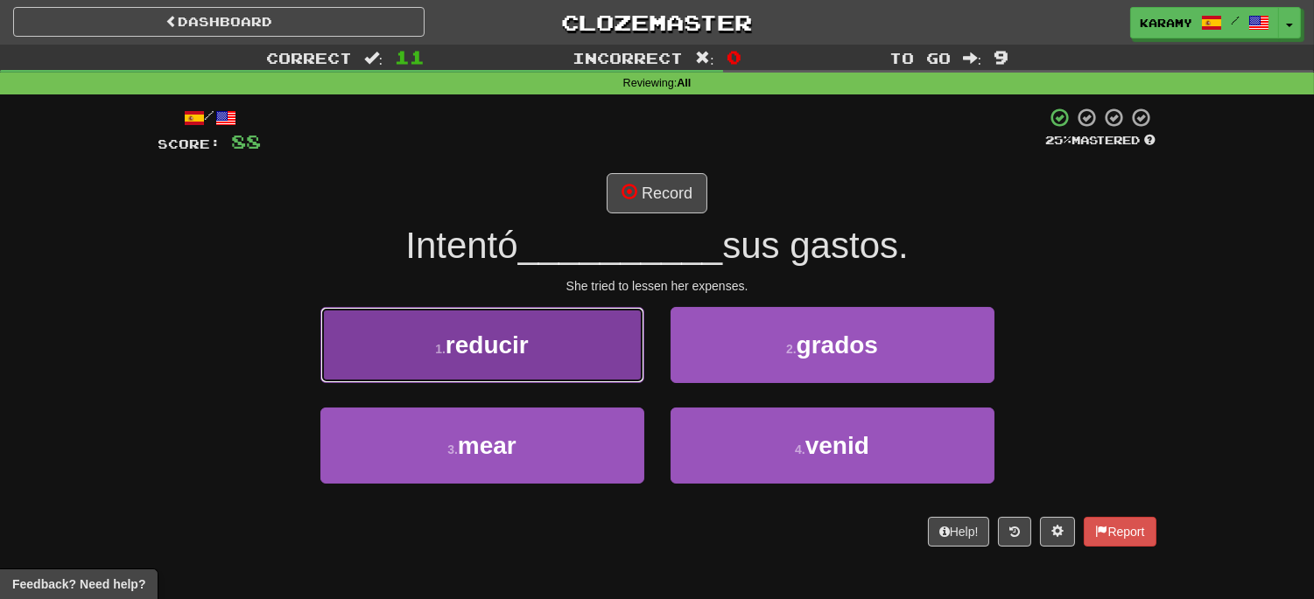
click at [585, 347] on button "1 . reducir" at bounding box center [482, 345] width 324 height 76
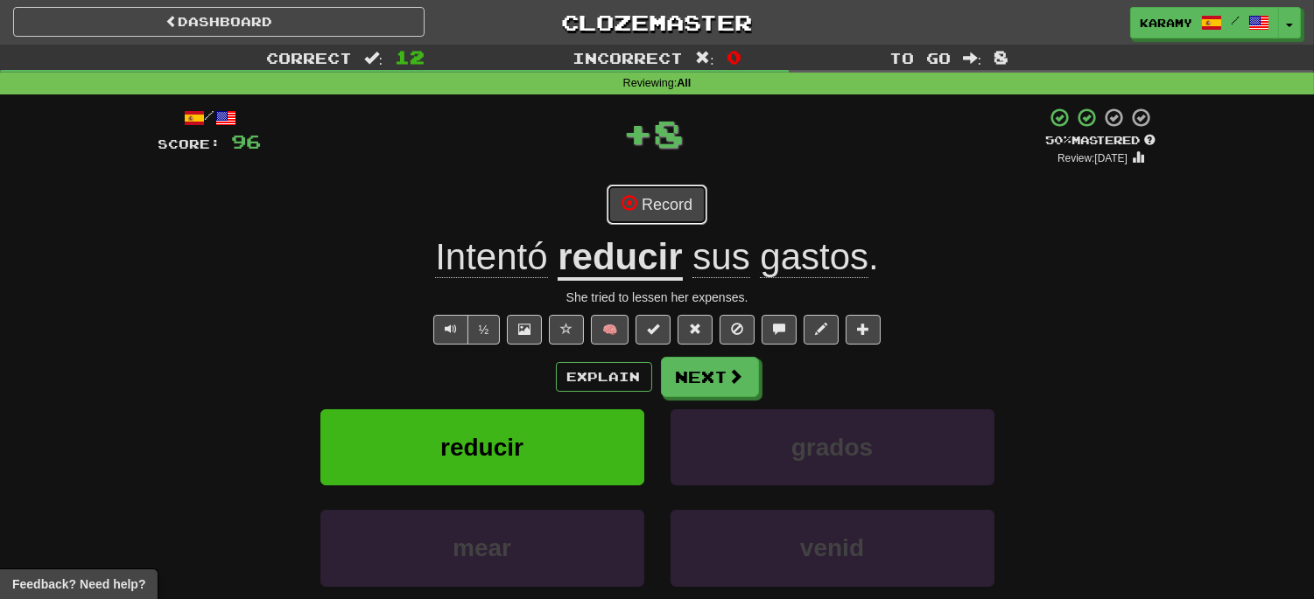
click at [676, 204] on button "Record" at bounding box center [656, 205] width 101 height 40
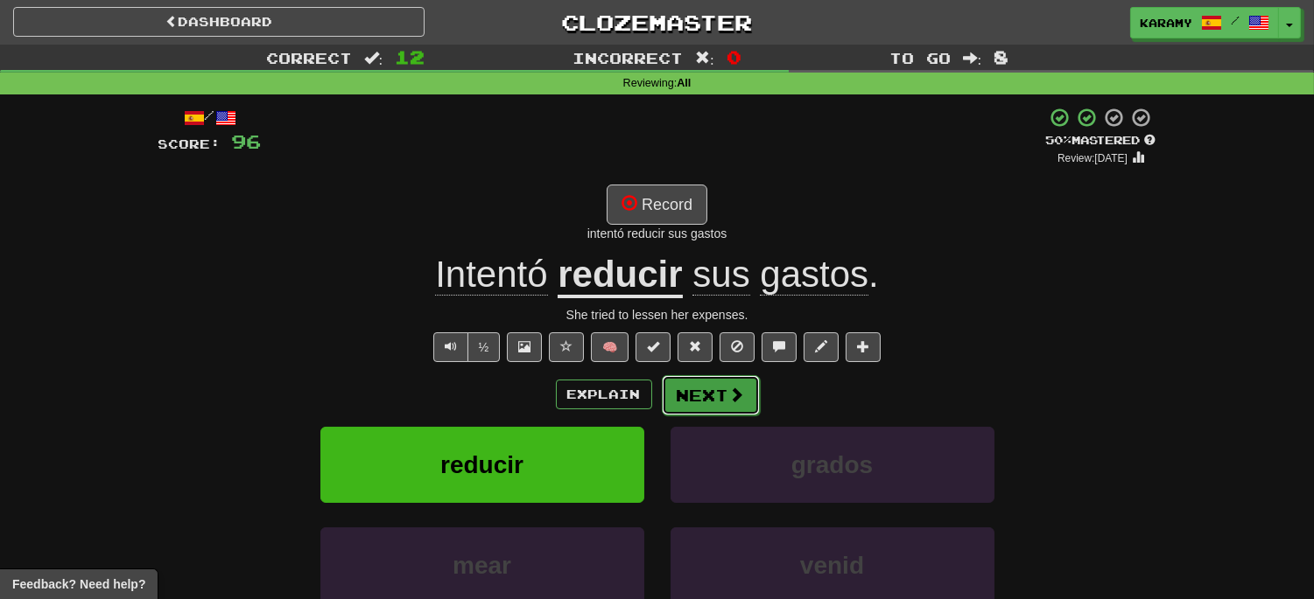
click at [733, 398] on span at bounding box center [737, 395] width 16 height 16
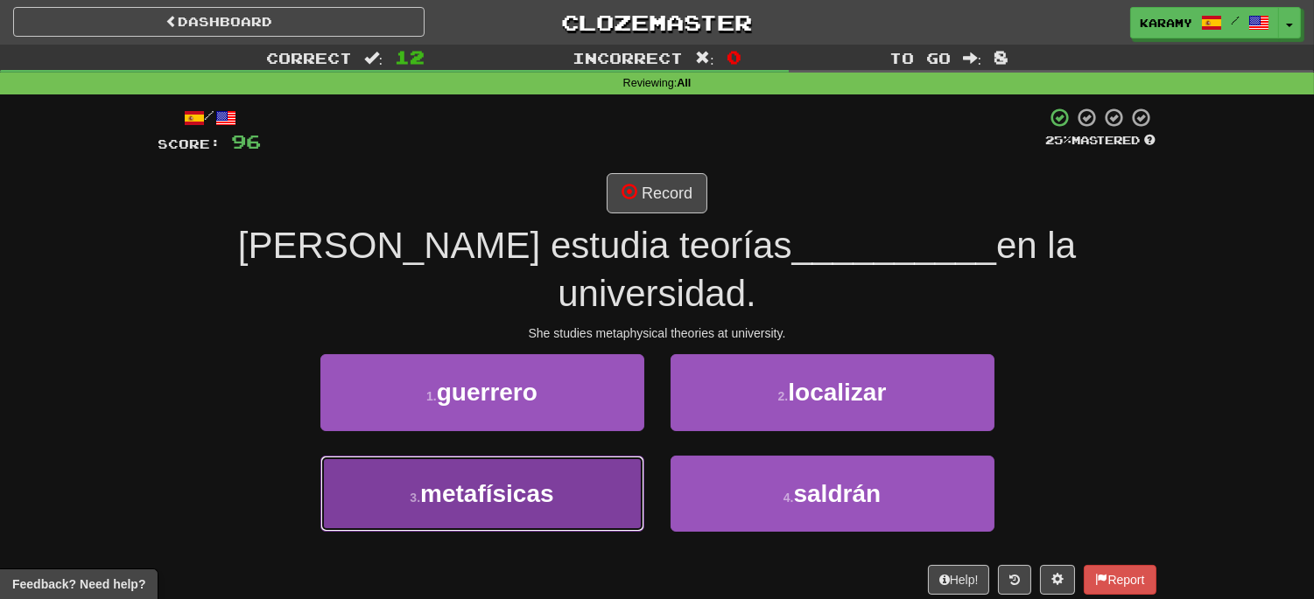
click at [591, 456] on button "3 . metafísicas" at bounding box center [482, 494] width 324 height 76
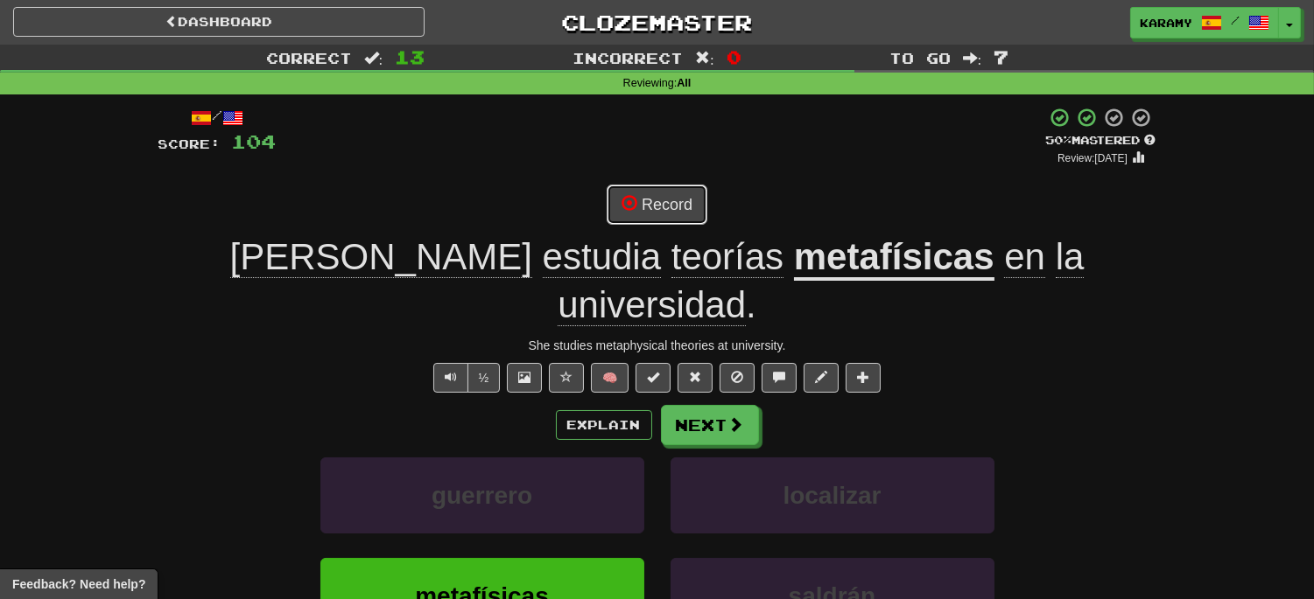
click at [688, 210] on button "Record" at bounding box center [656, 205] width 101 height 40
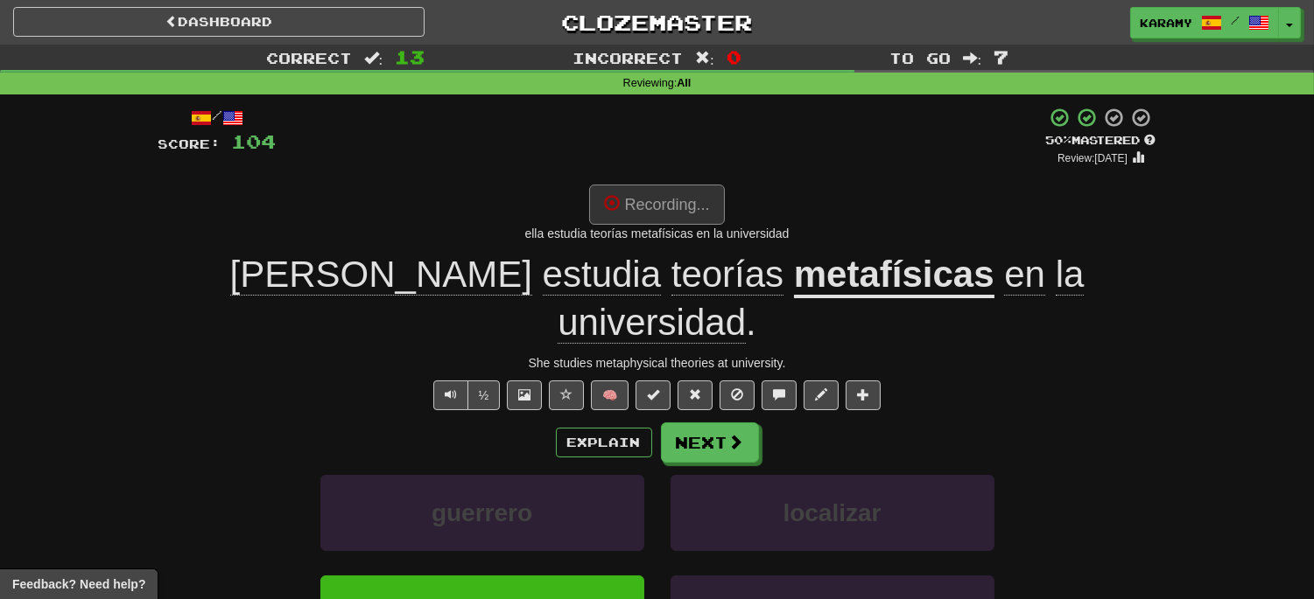
click at [794, 280] on u "metafísicas" at bounding box center [894, 276] width 200 height 45
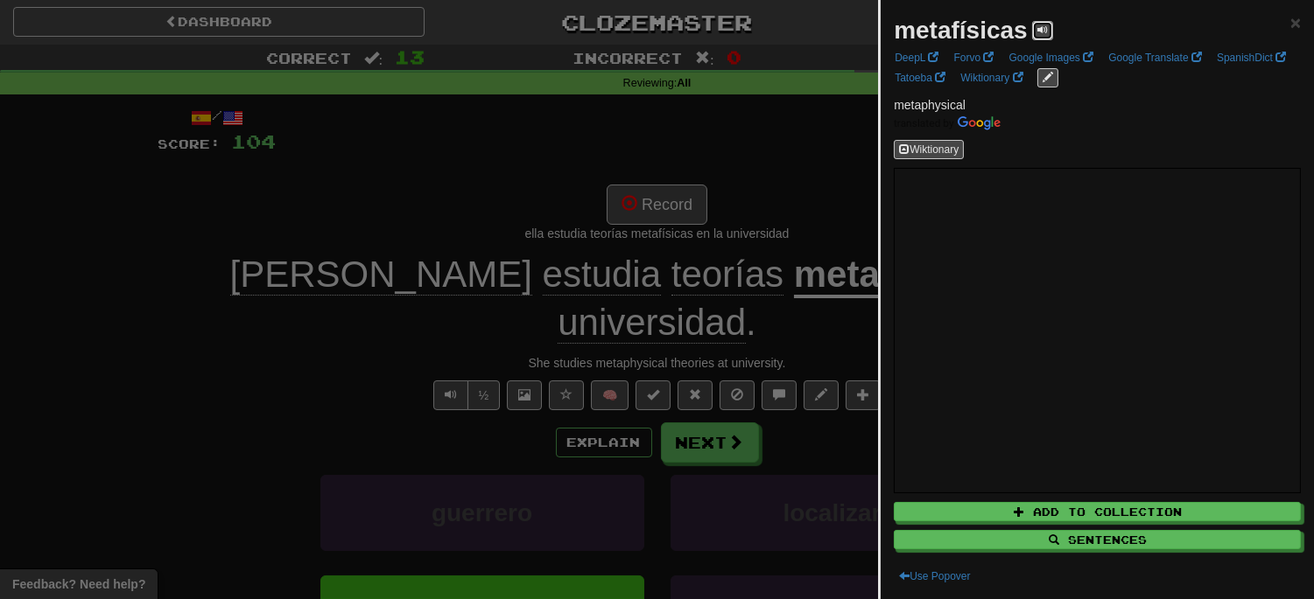
click at [1038, 30] on span at bounding box center [1042, 30] width 11 height 11
click at [788, 147] on div at bounding box center [657, 299] width 1314 height 599
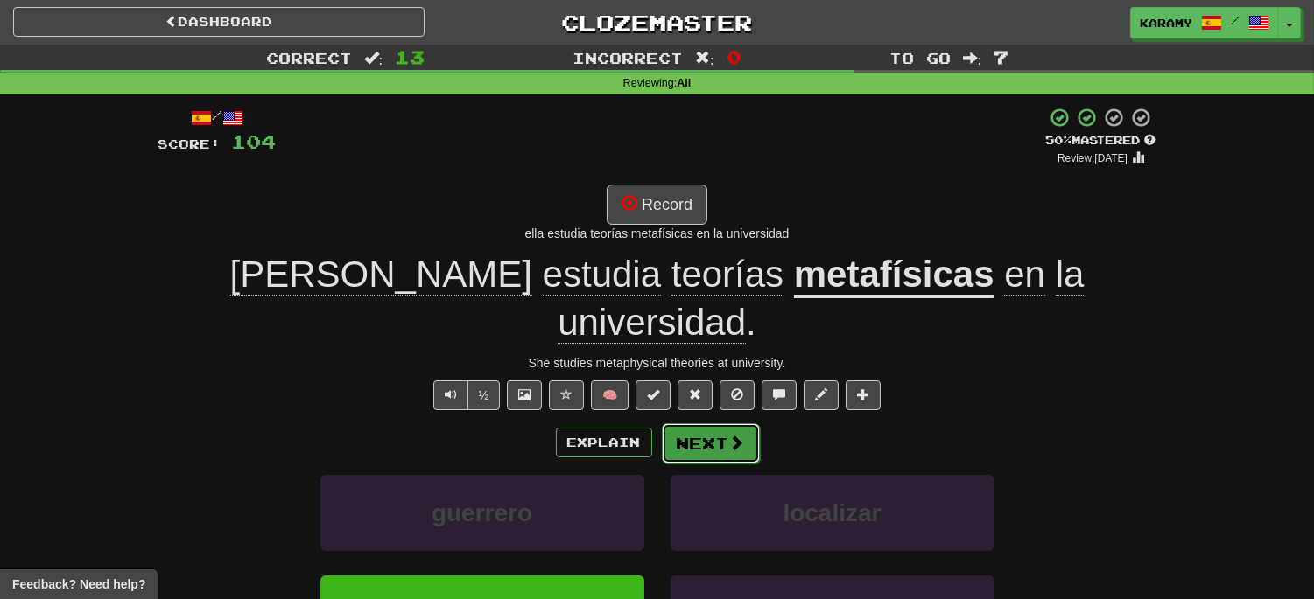
click at [701, 424] on button "Next" at bounding box center [711, 444] width 98 height 40
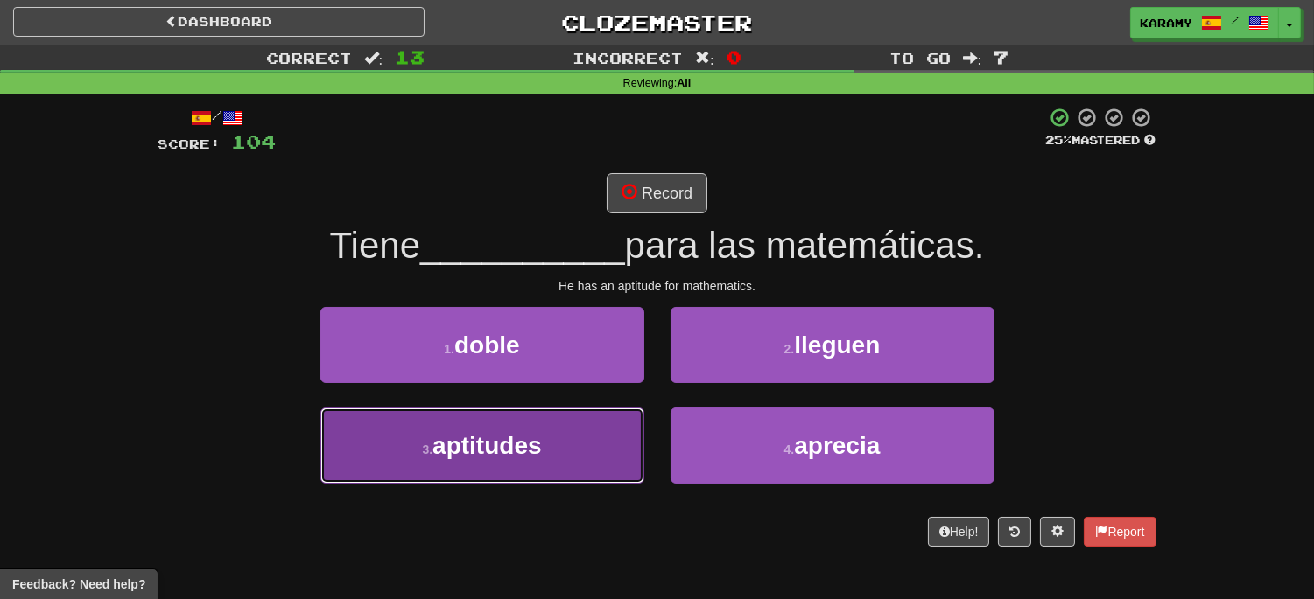
click at [564, 445] on button "3 . aptitudes" at bounding box center [482, 446] width 324 height 76
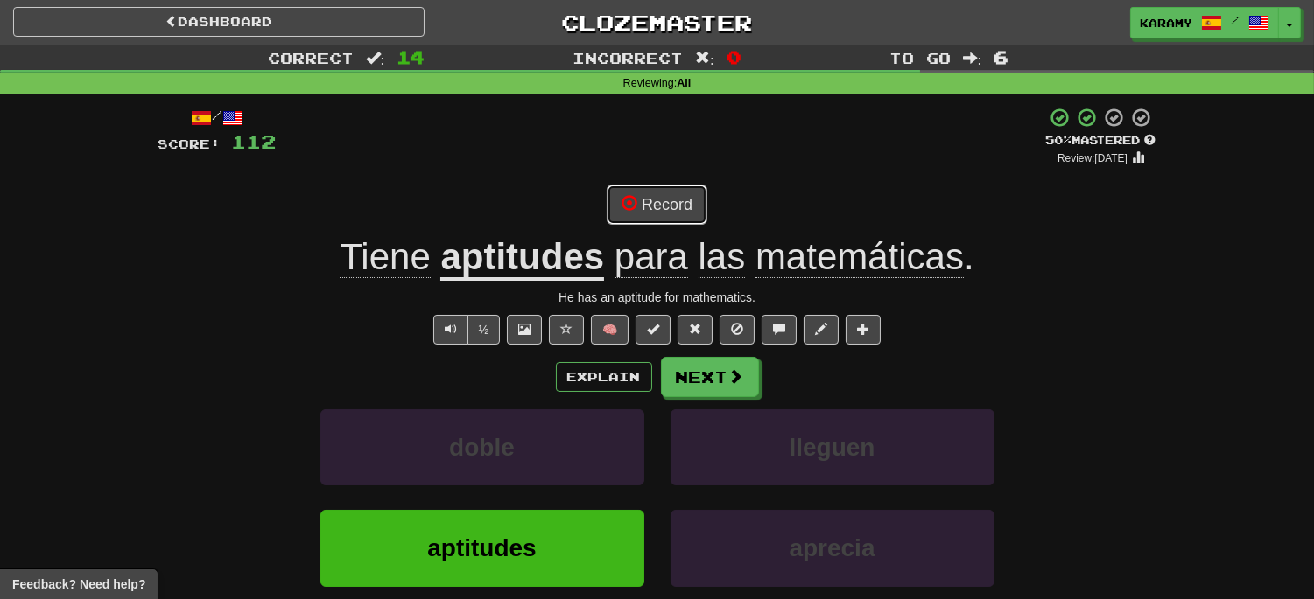
click at [683, 207] on button "Record" at bounding box center [656, 205] width 101 height 40
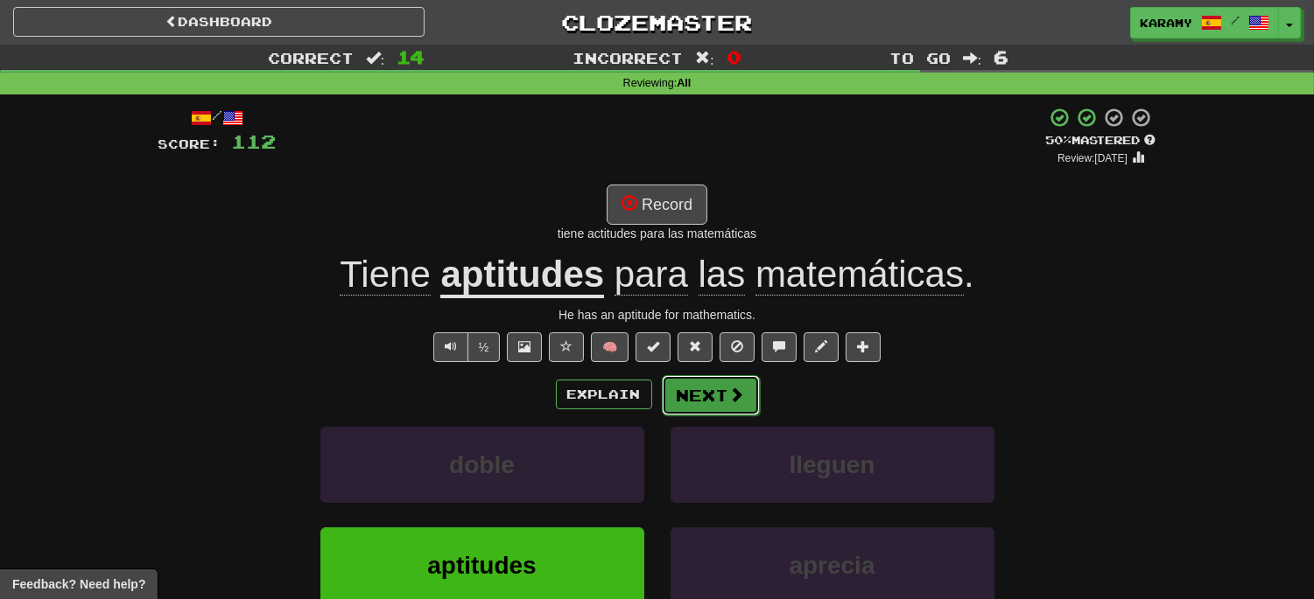
click at [720, 397] on button "Next" at bounding box center [711, 395] width 98 height 40
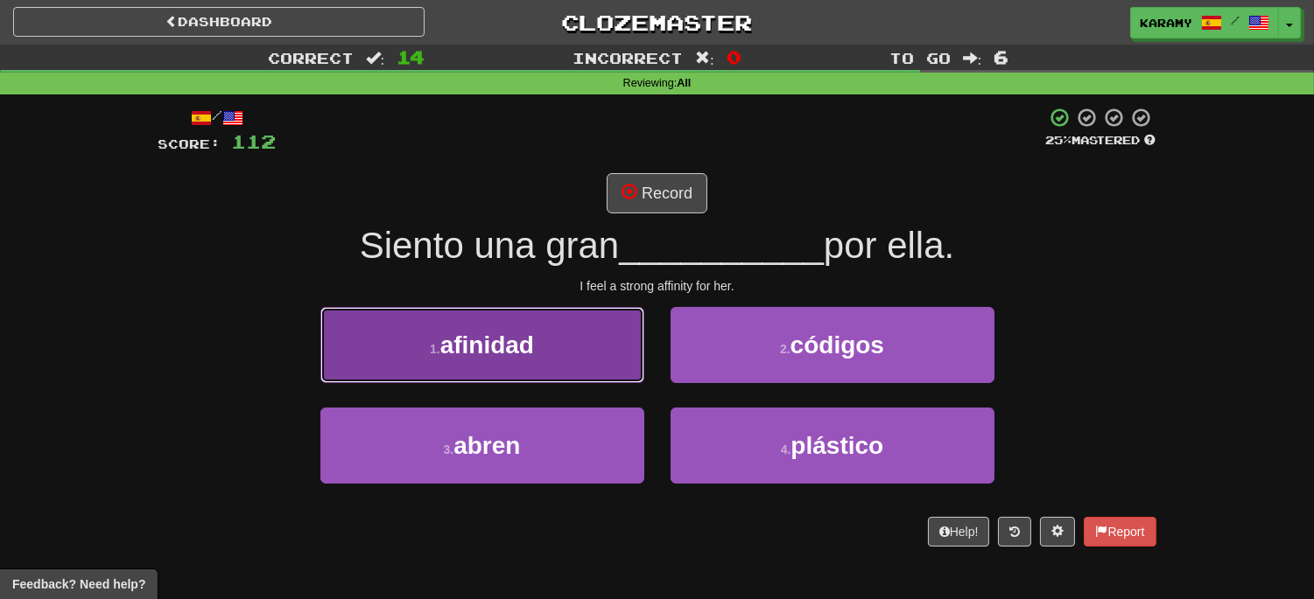
click at [574, 347] on button "1 . afinidad" at bounding box center [482, 345] width 324 height 76
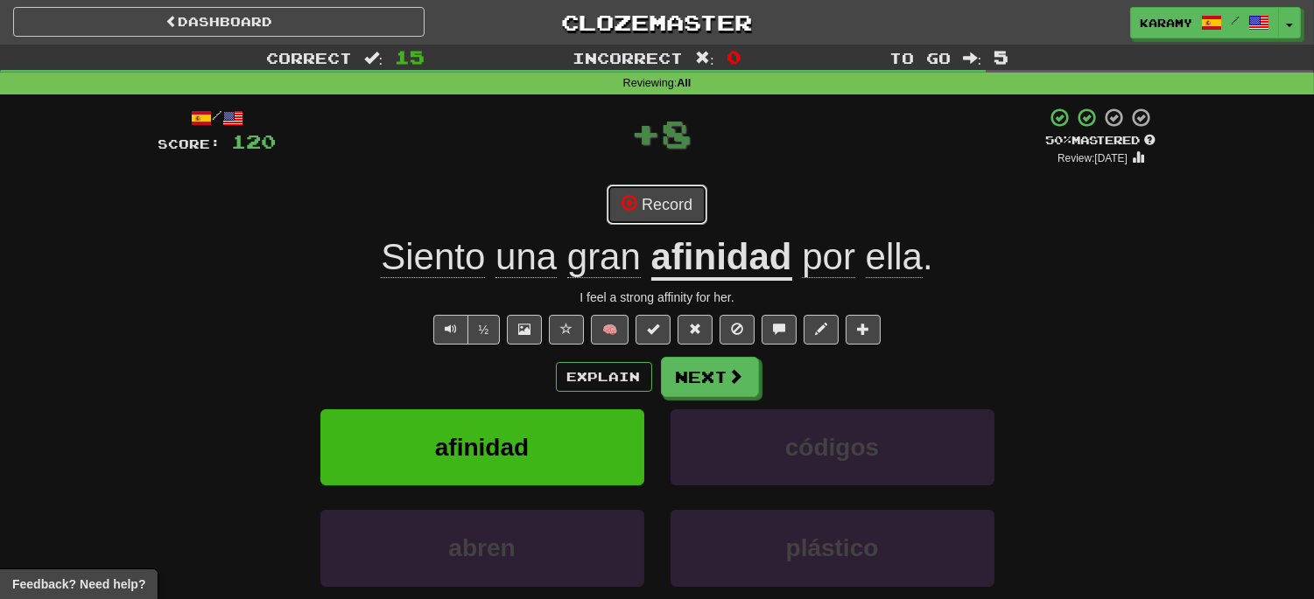
click at [670, 215] on button "Record" at bounding box center [656, 205] width 101 height 40
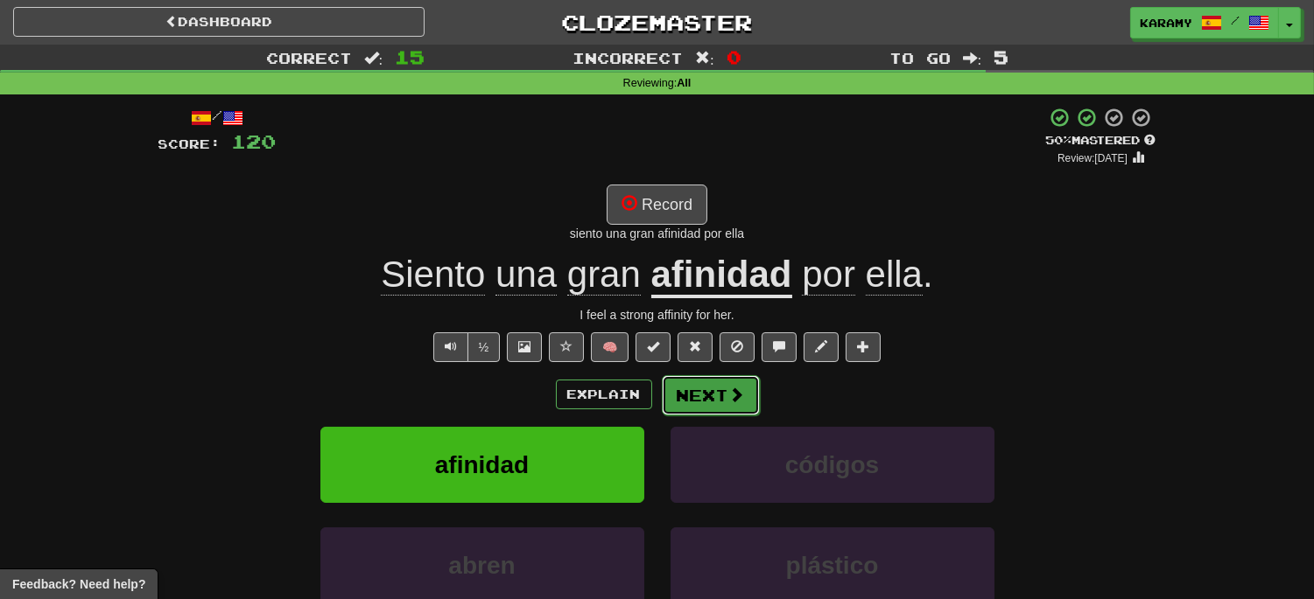
click at [724, 388] on button "Next" at bounding box center [711, 395] width 98 height 40
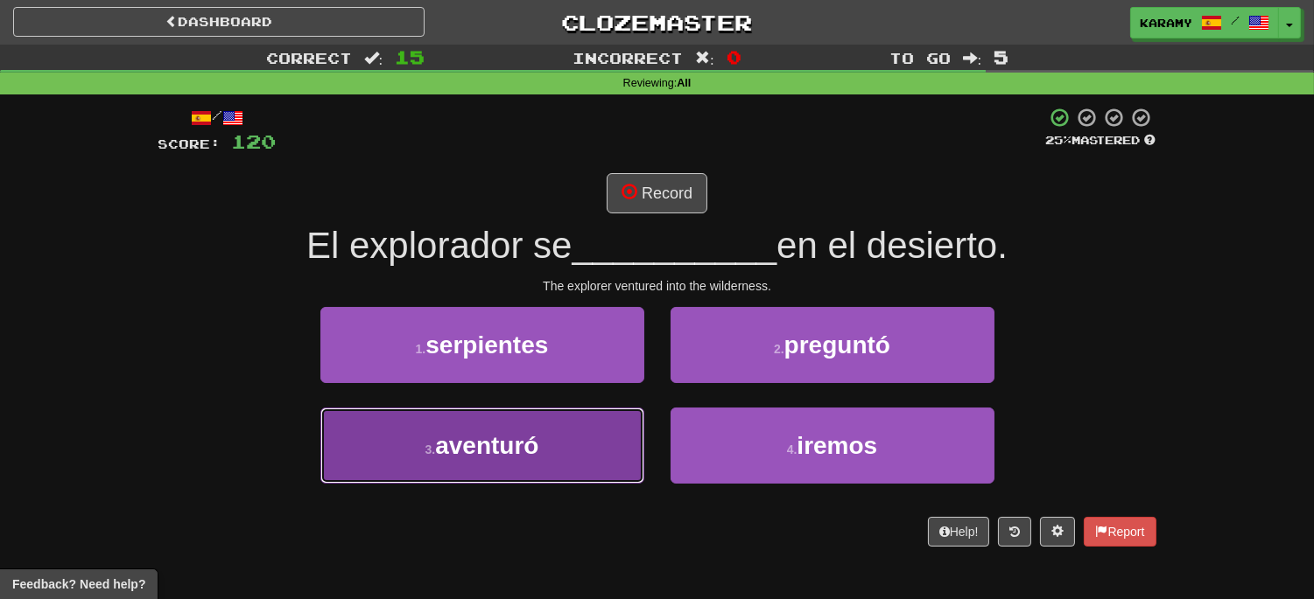
click at [552, 466] on button "3 . aventuró" at bounding box center [482, 446] width 324 height 76
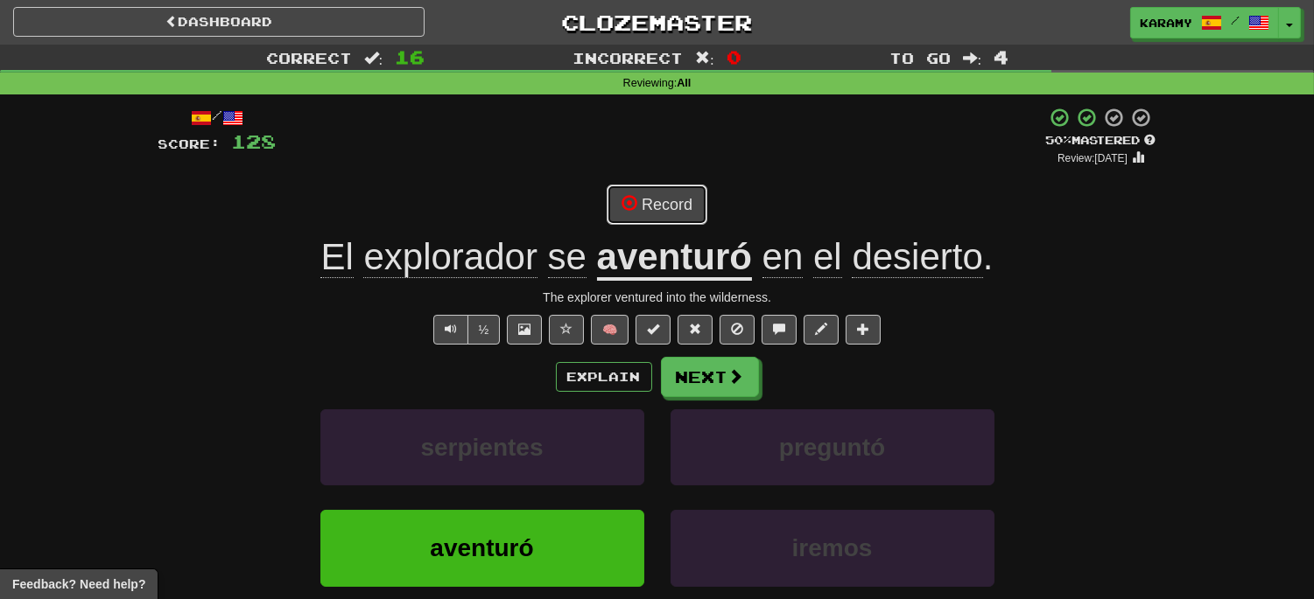
click at [687, 214] on button "Record" at bounding box center [656, 205] width 101 height 40
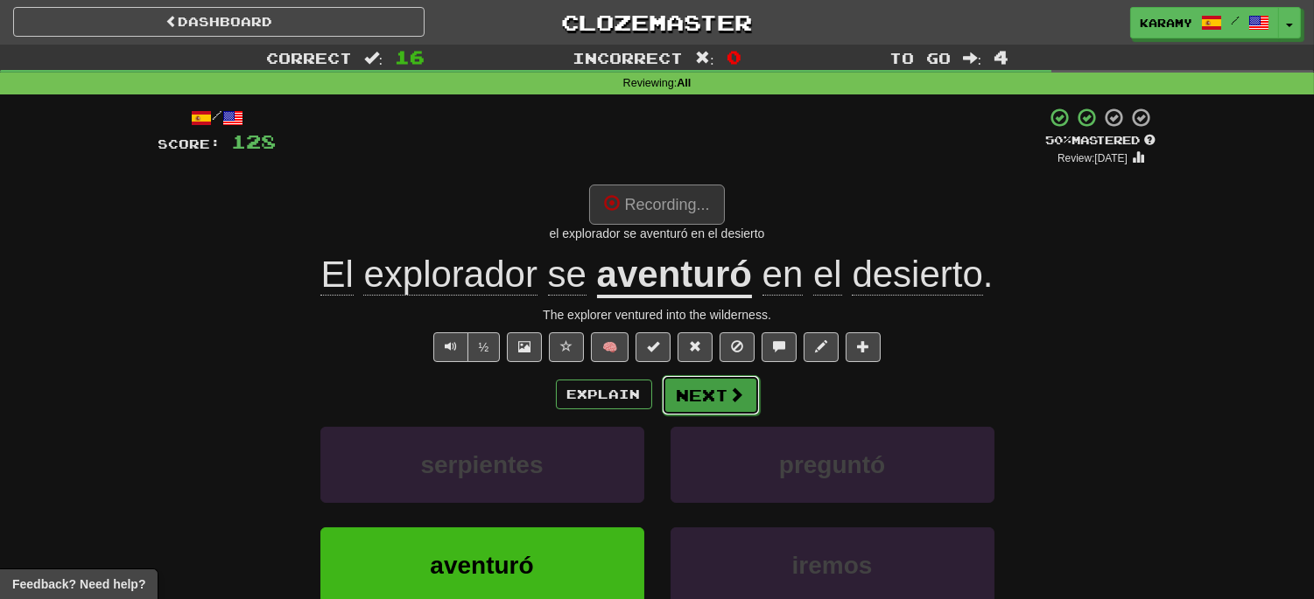
click at [732, 391] on span at bounding box center [737, 395] width 16 height 16
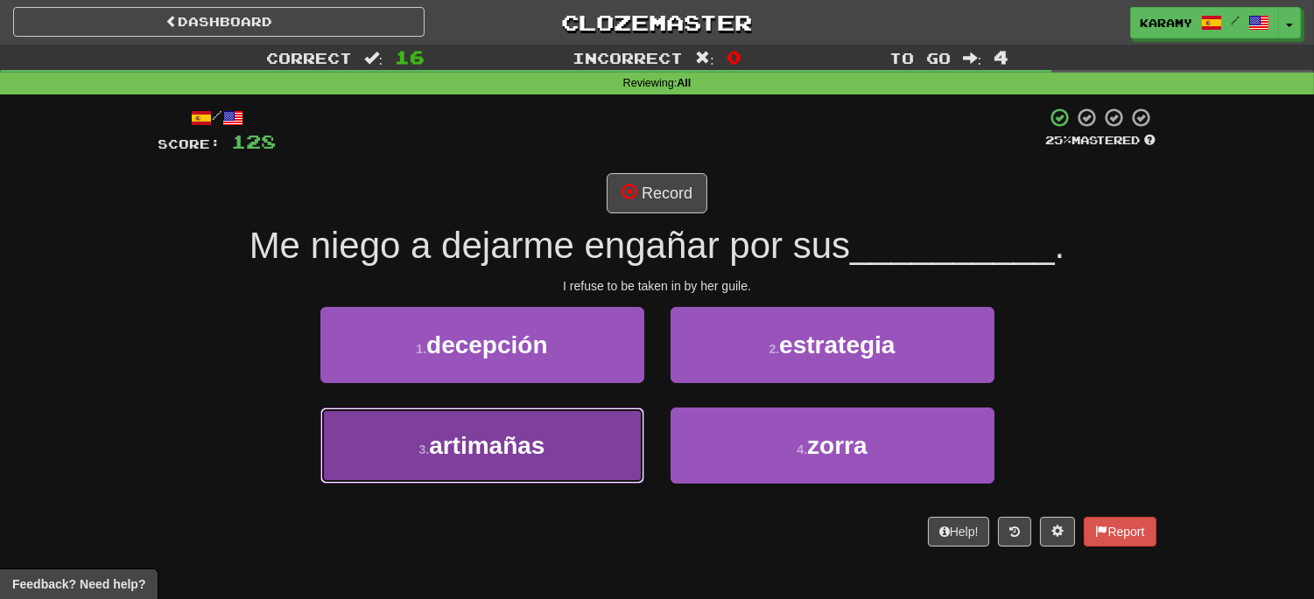
click at [565, 436] on button "3 . artimañas" at bounding box center [482, 446] width 324 height 76
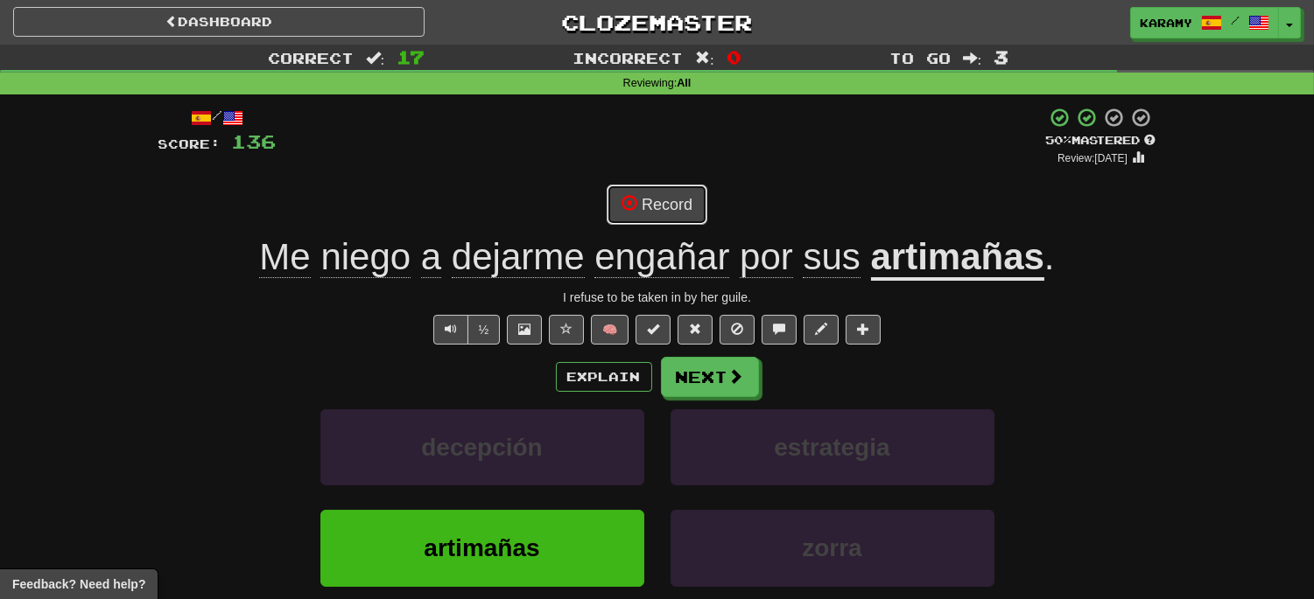
click at [679, 212] on button "Record" at bounding box center [656, 205] width 101 height 40
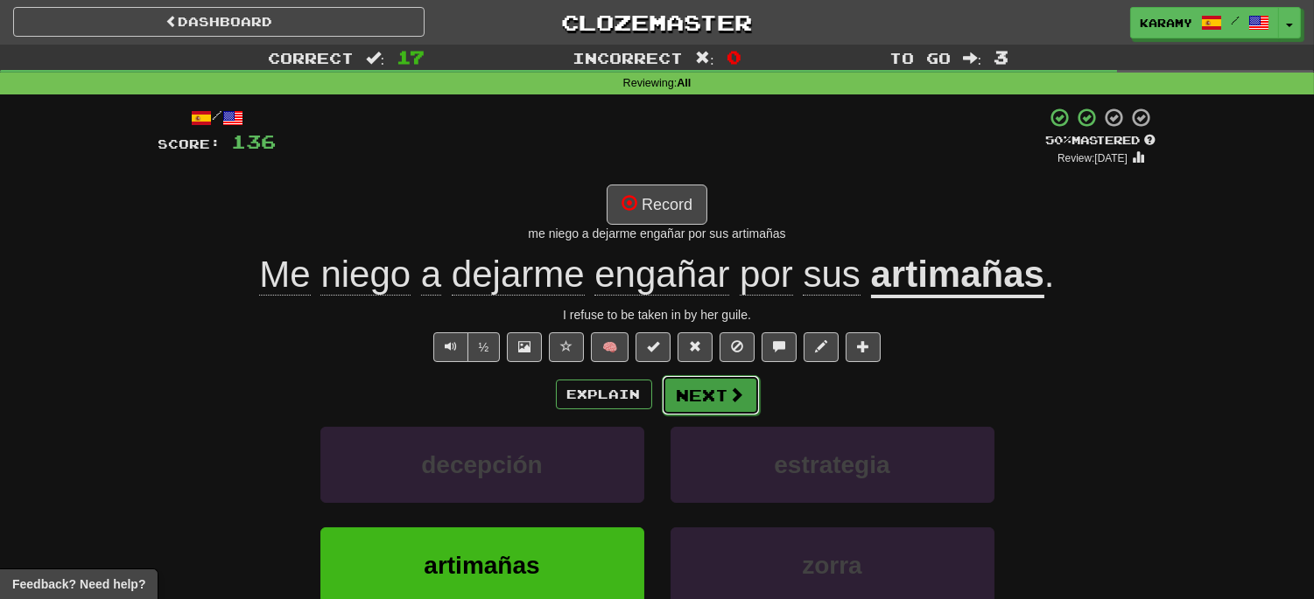
click at [729, 400] on span at bounding box center [737, 395] width 16 height 16
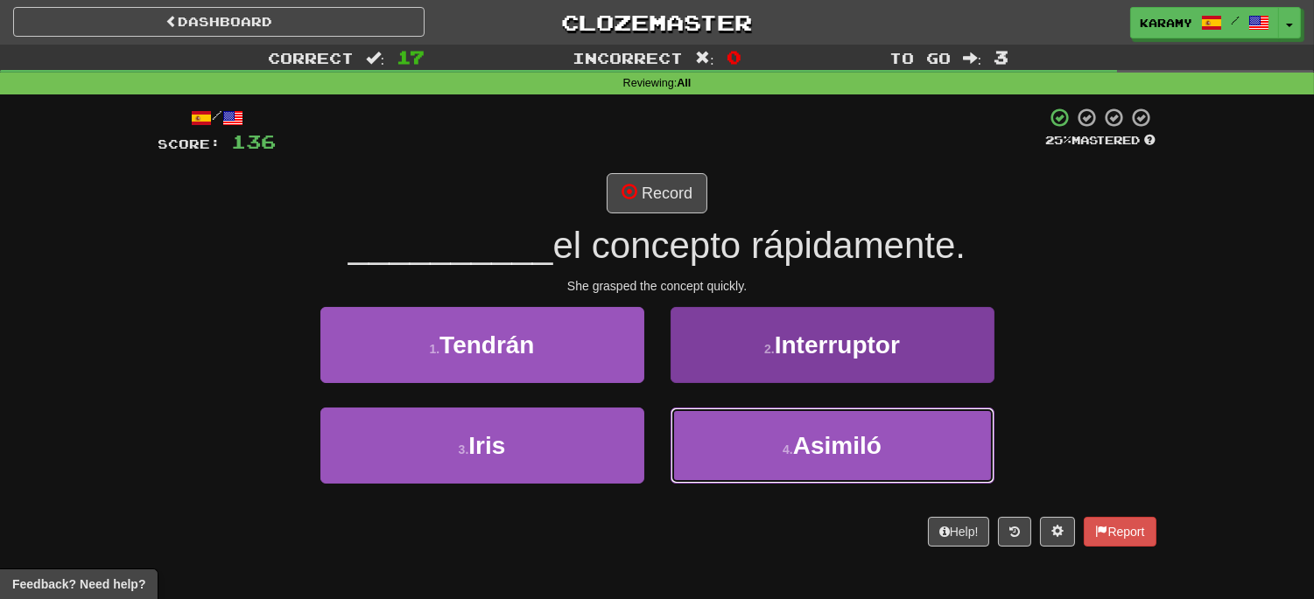
click at [908, 435] on button "4 . Asimiló" at bounding box center [832, 446] width 324 height 76
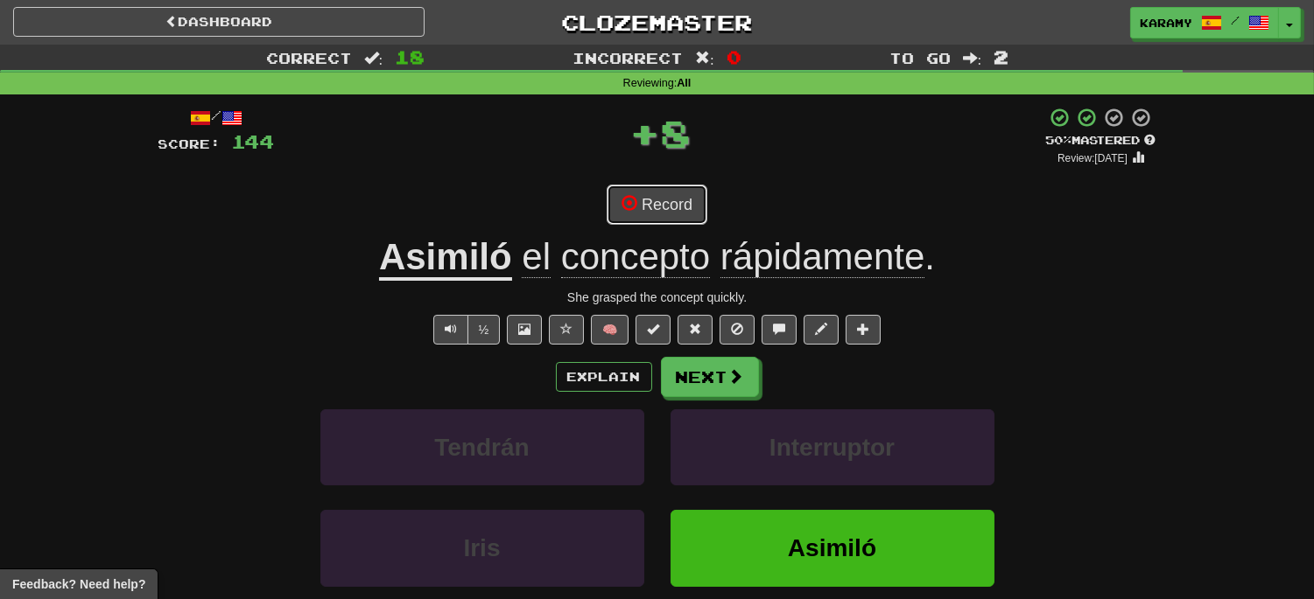
click at [681, 212] on button "Record" at bounding box center [656, 205] width 101 height 40
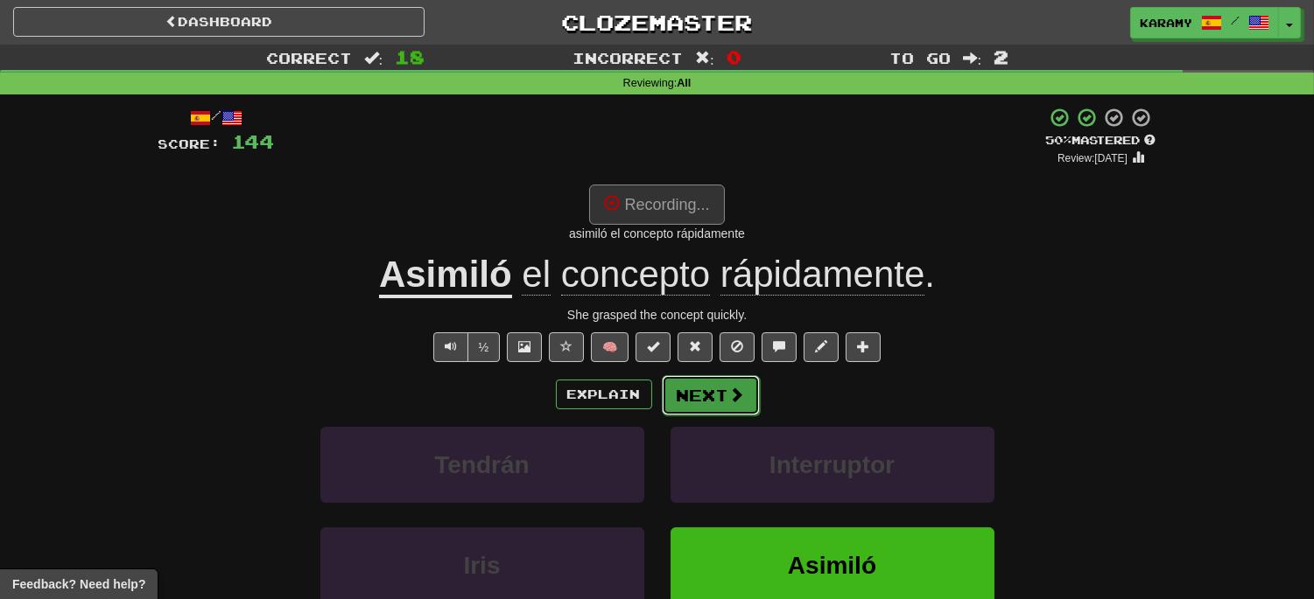
click at [711, 398] on button "Next" at bounding box center [711, 395] width 98 height 40
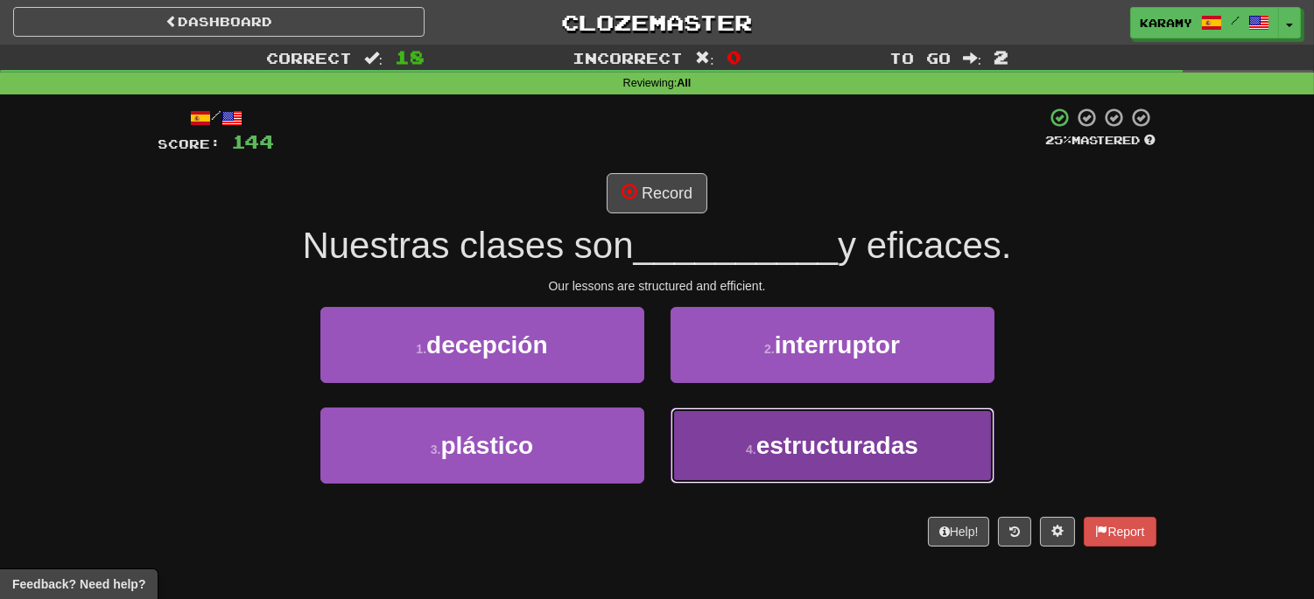
click at [925, 442] on button "4 . estructuradas" at bounding box center [832, 446] width 324 height 76
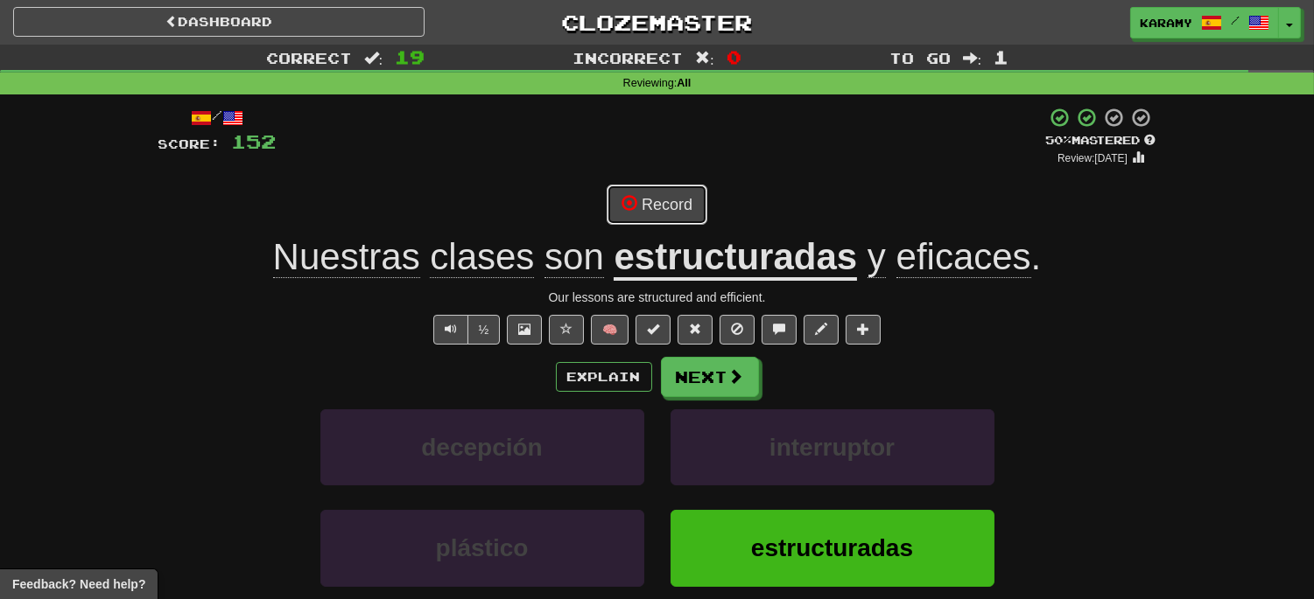
click at [683, 210] on button "Record" at bounding box center [656, 205] width 101 height 40
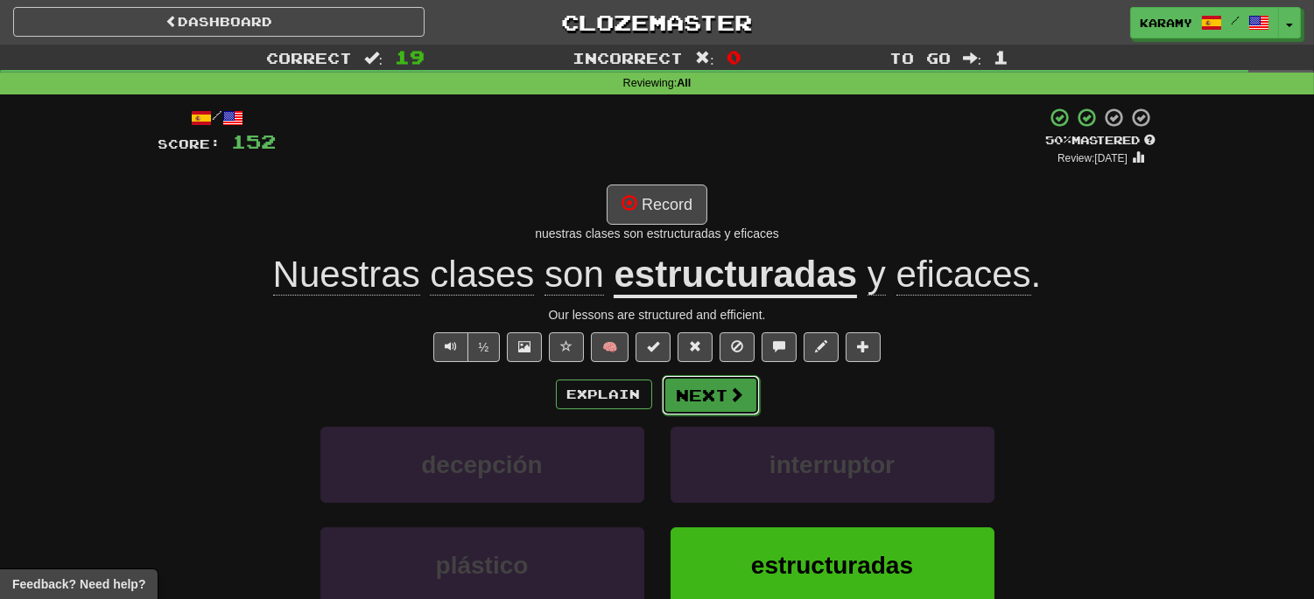
click at [718, 397] on button "Next" at bounding box center [711, 395] width 98 height 40
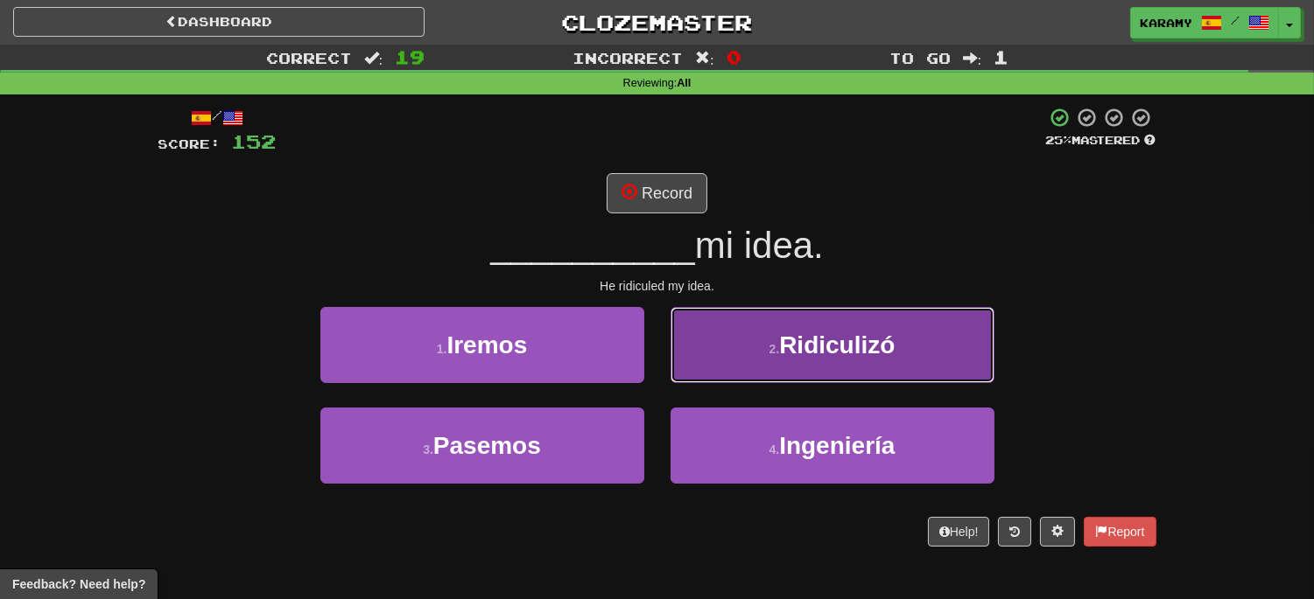
click at [886, 353] on span "Ridiculizó" at bounding box center [837, 345] width 116 height 27
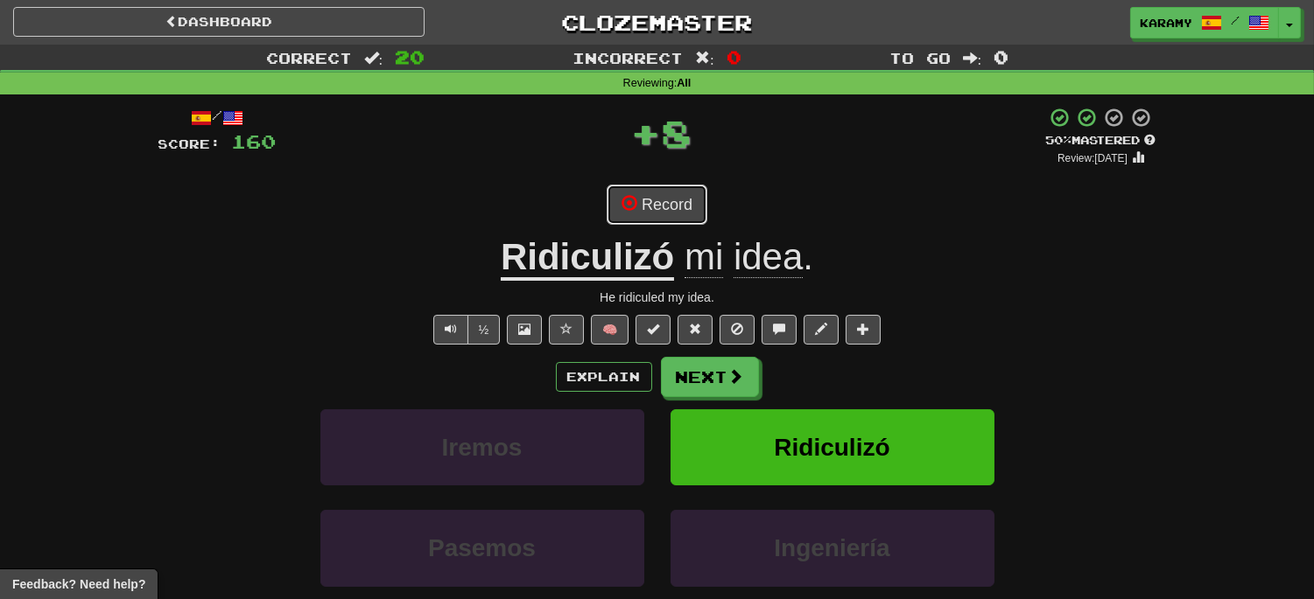
click at [657, 207] on button "Record" at bounding box center [656, 205] width 101 height 40
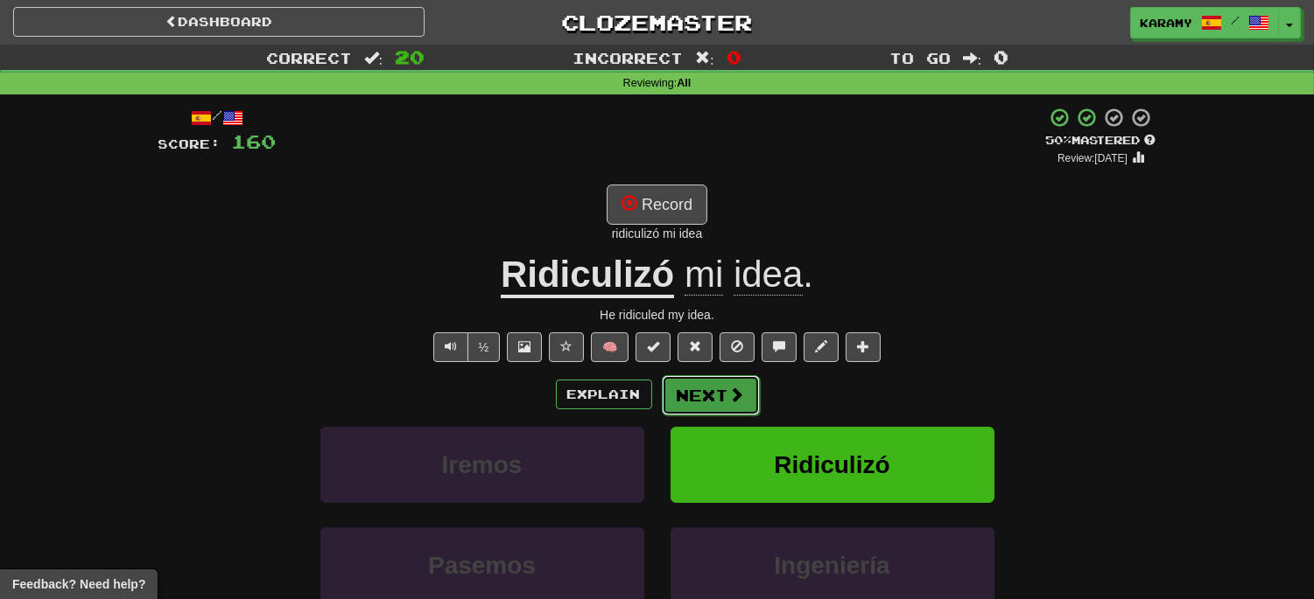
click at [738, 407] on button "Next" at bounding box center [711, 395] width 98 height 40
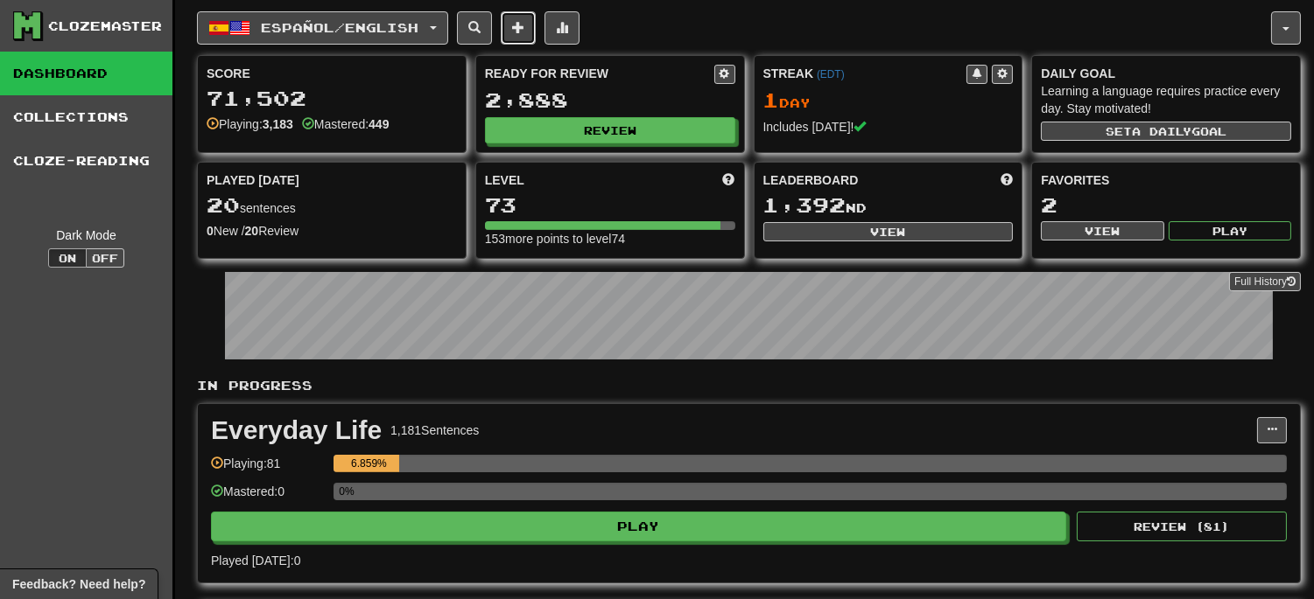
click at [525, 22] on button at bounding box center [518, 27] width 35 height 33
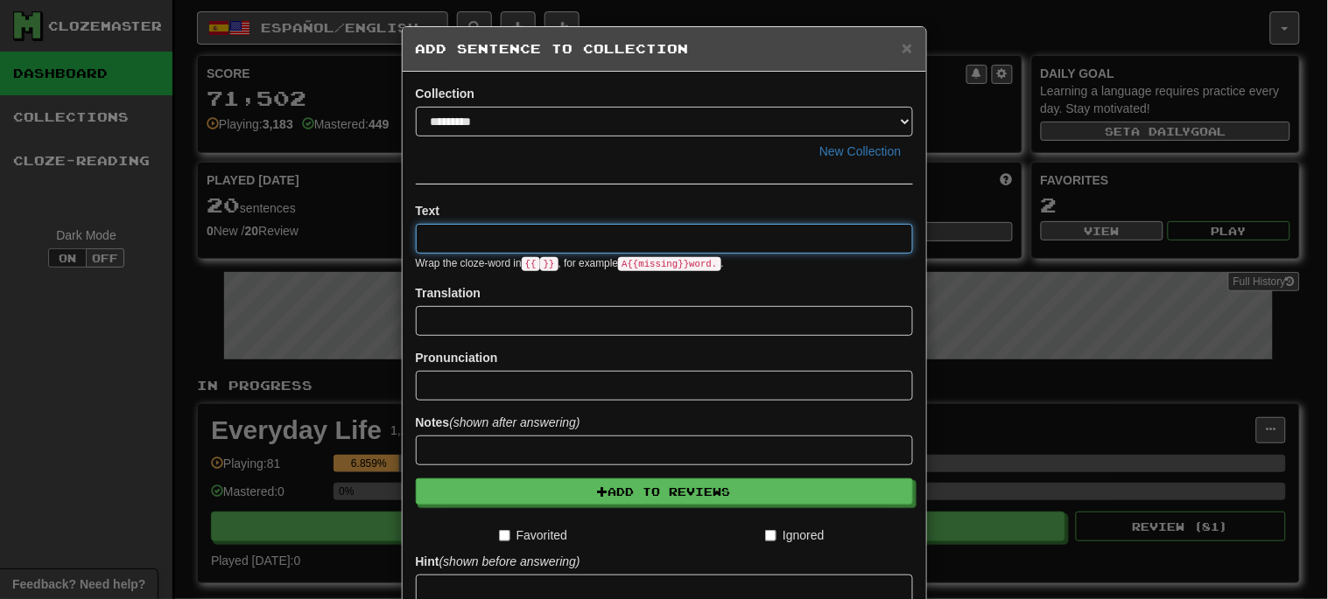
click at [482, 246] on input at bounding box center [664, 239] width 497 height 30
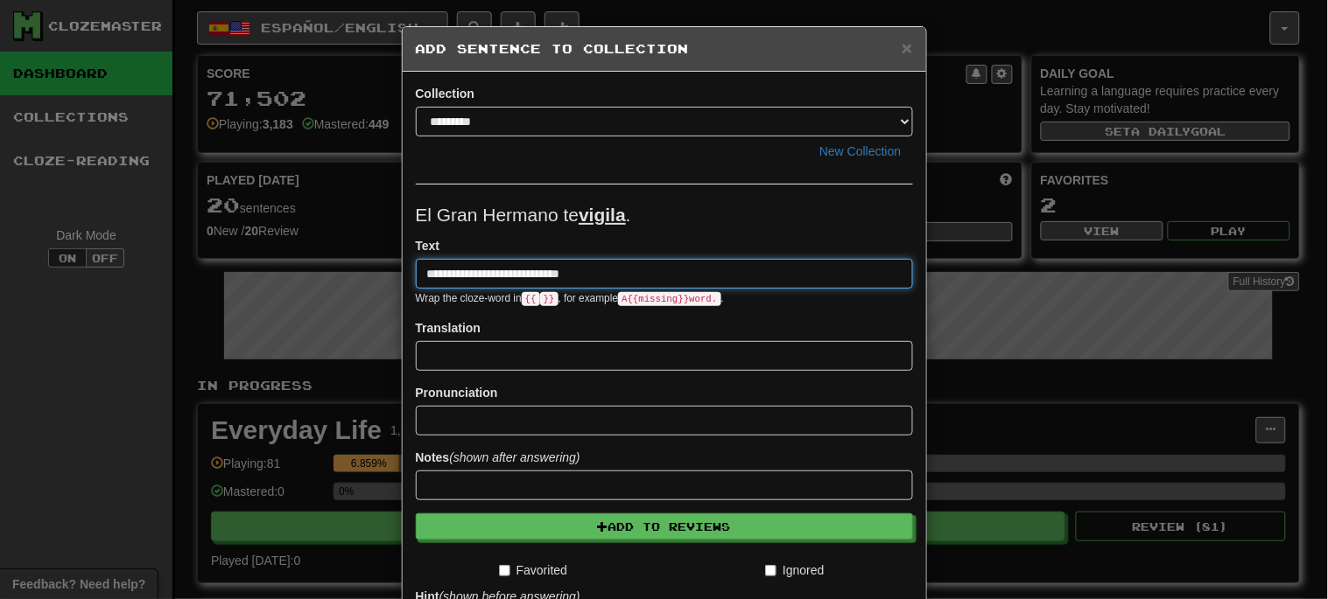
type input "**********"
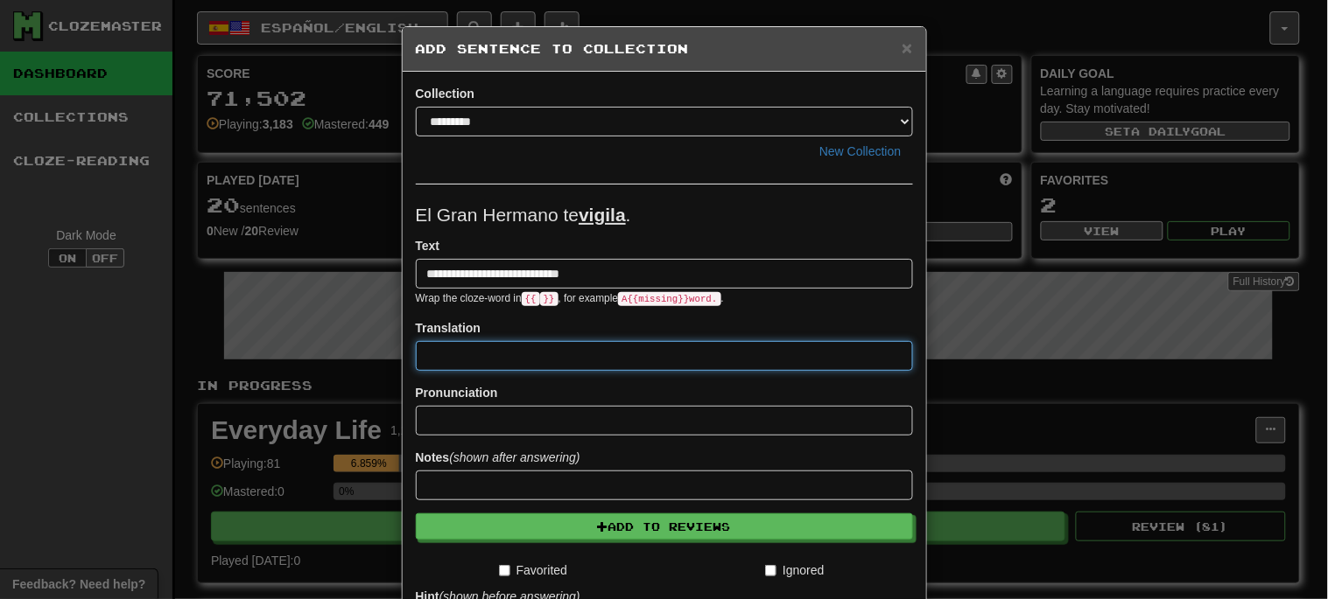
click at [547, 355] on input at bounding box center [664, 356] width 497 height 30
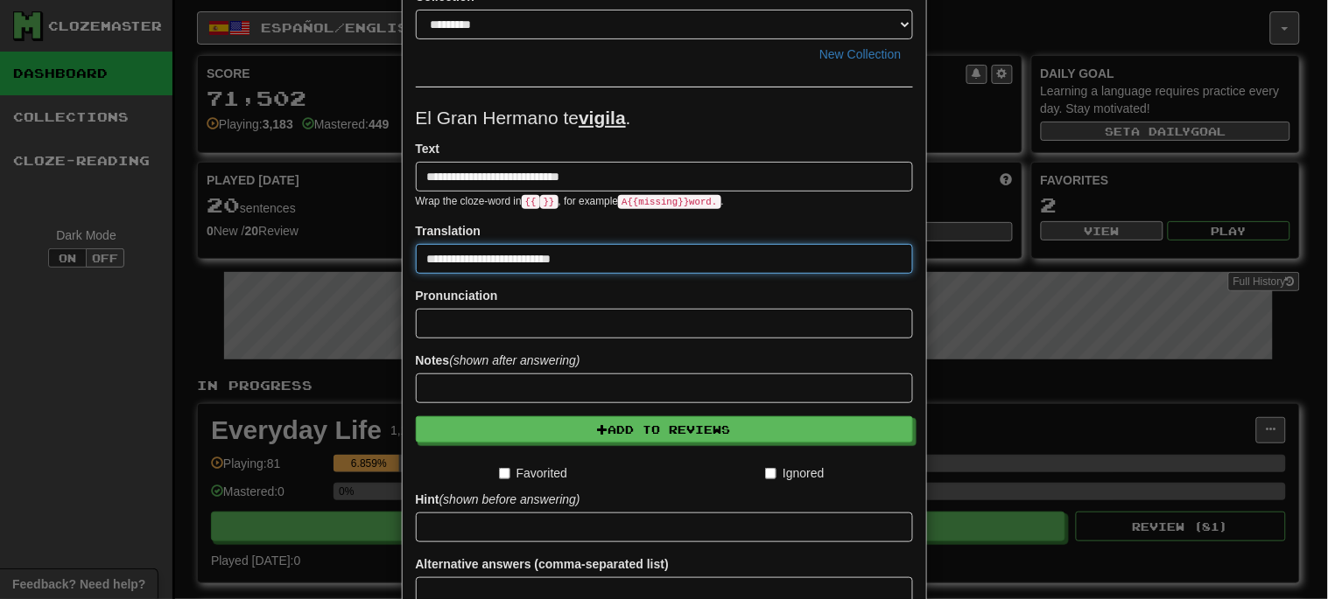
type input "**********"
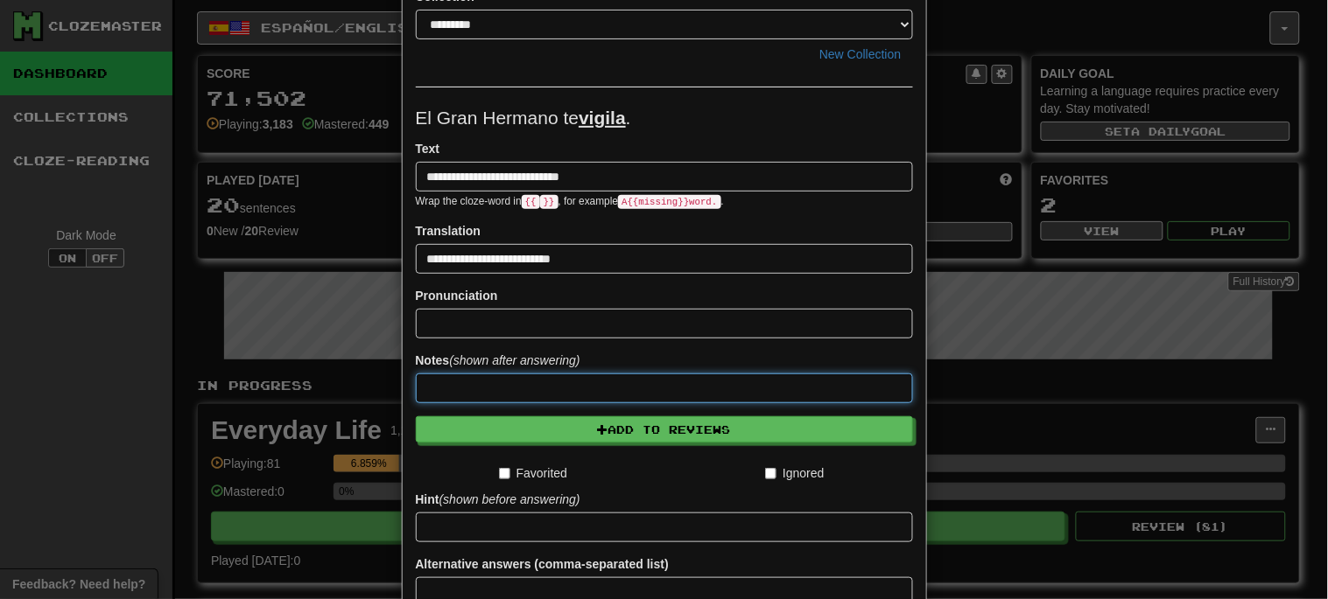
click at [464, 386] on input at bounding box center [664, 389] width 497 height 30
type input "*"
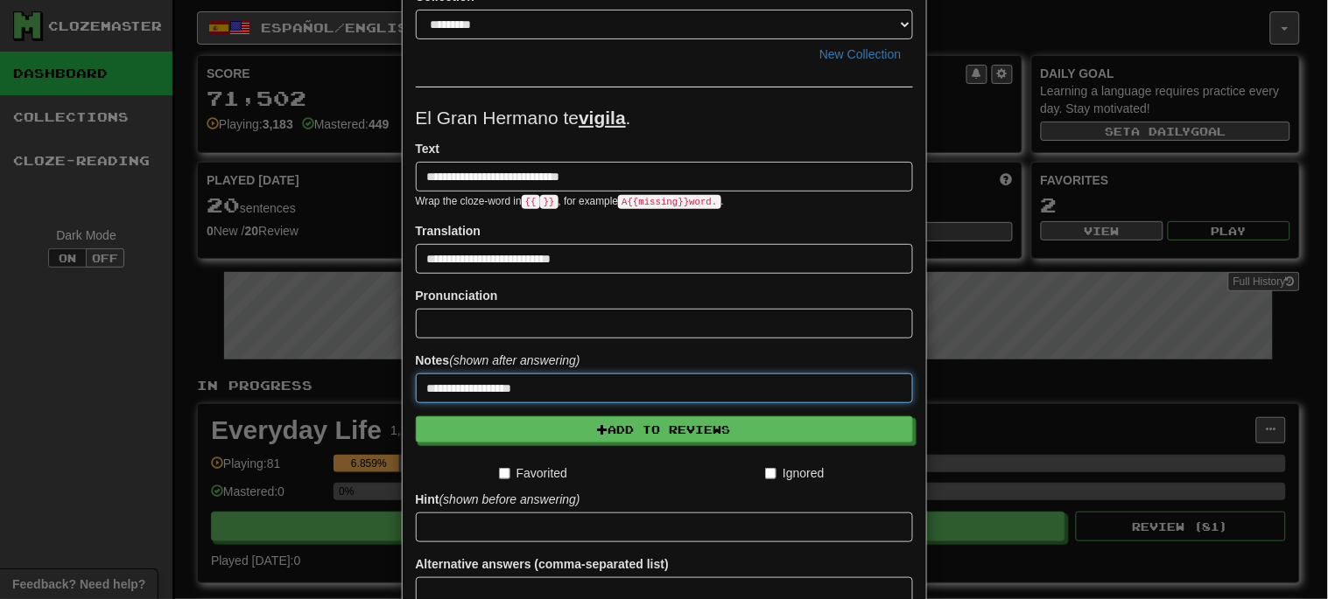
click at [483, 389] on input "**********" at bounding box center [664, 389] width 497 height 30
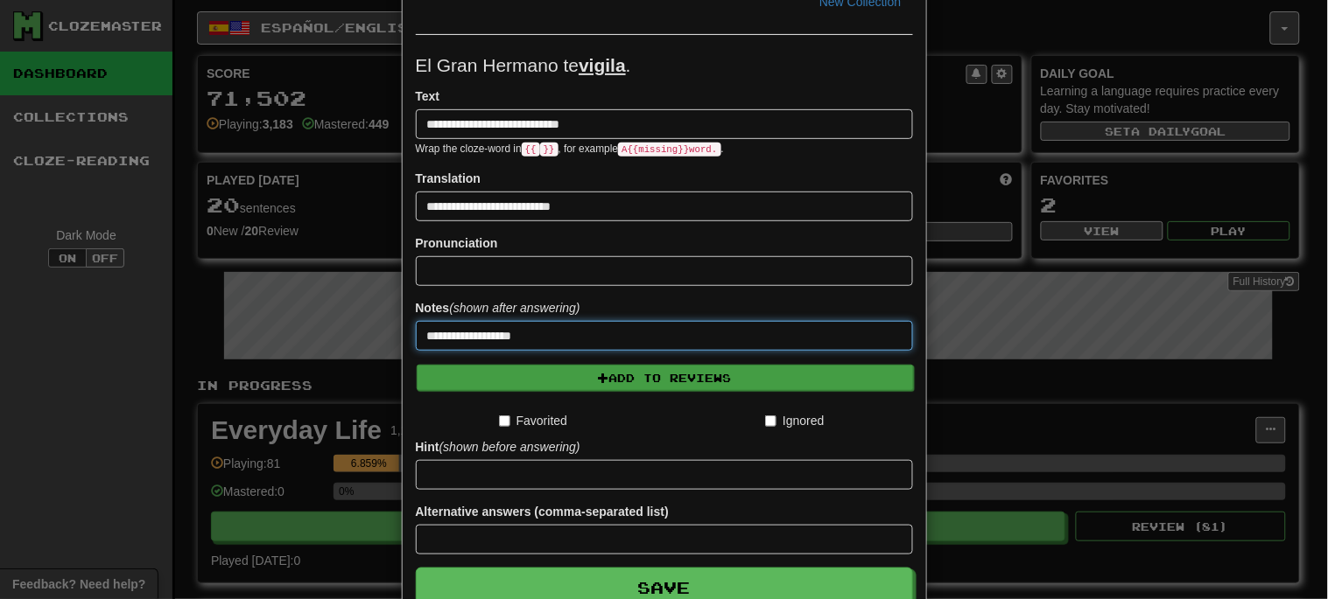
scroll to position [194, 0]
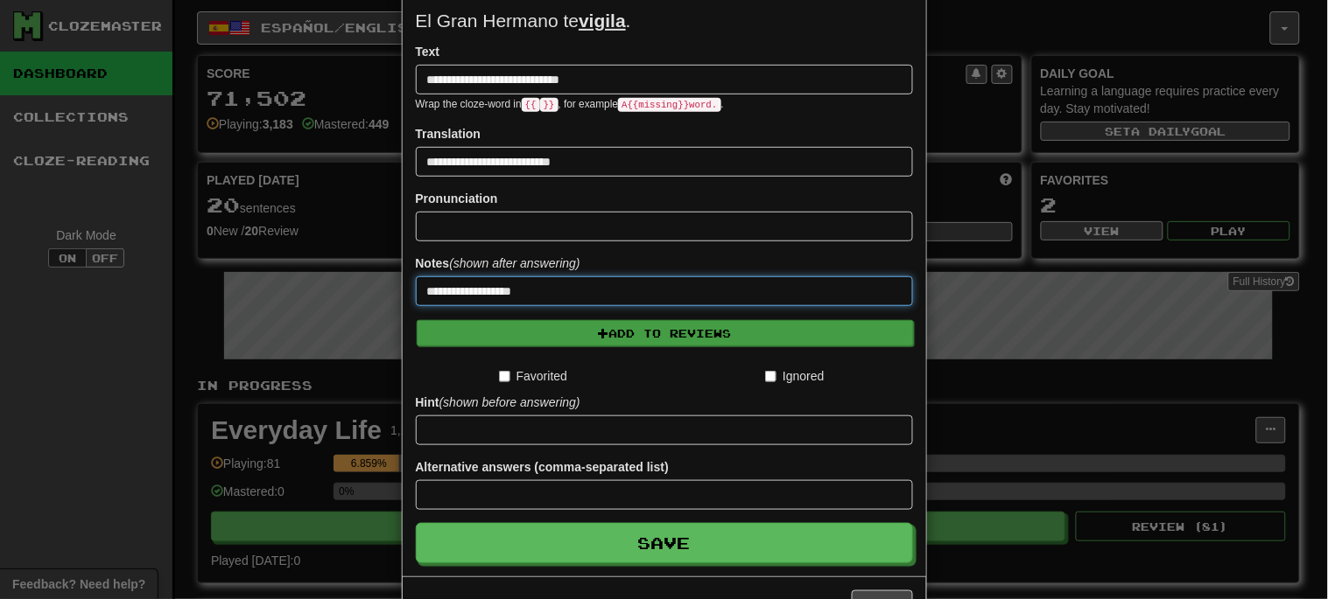
type input "**********"
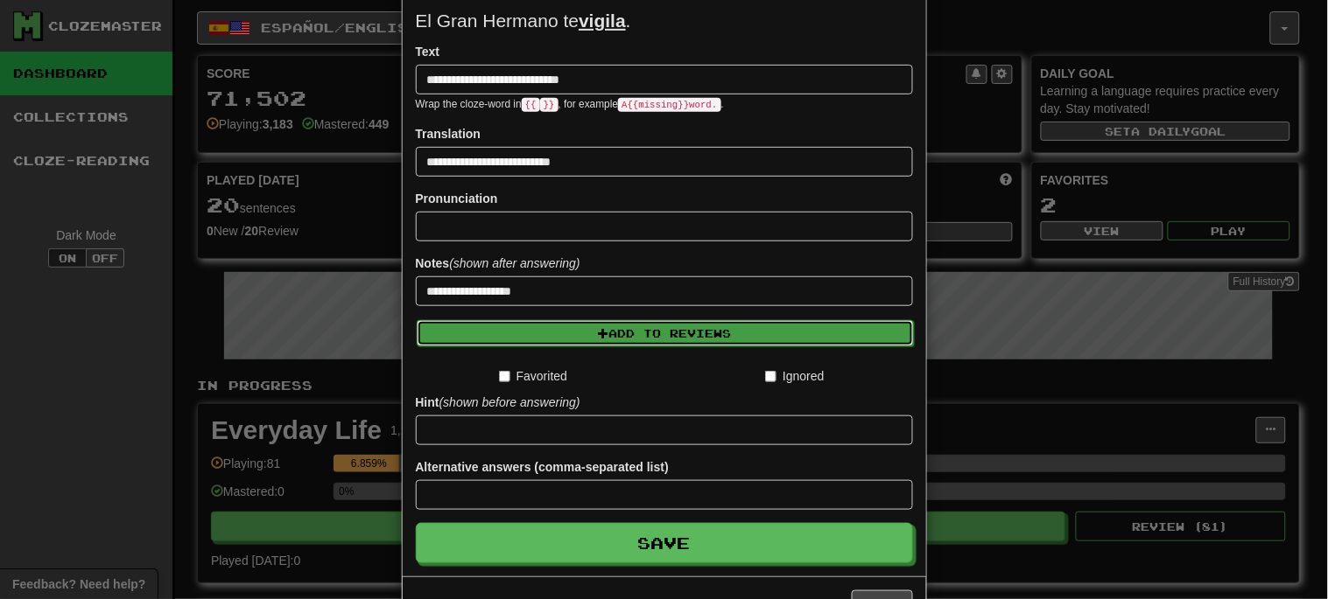
click at [631, 335] on button "Add to Reviews" at bounding box center [665, 333] width 497 height 26
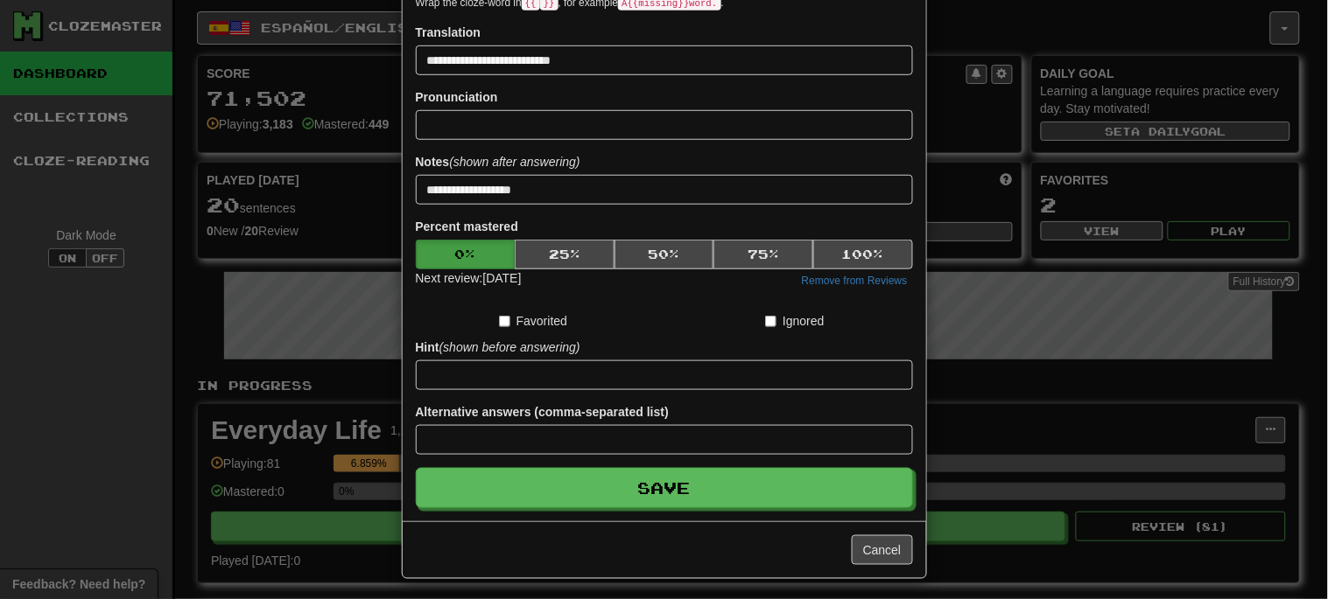
scroll to position [302, 0]
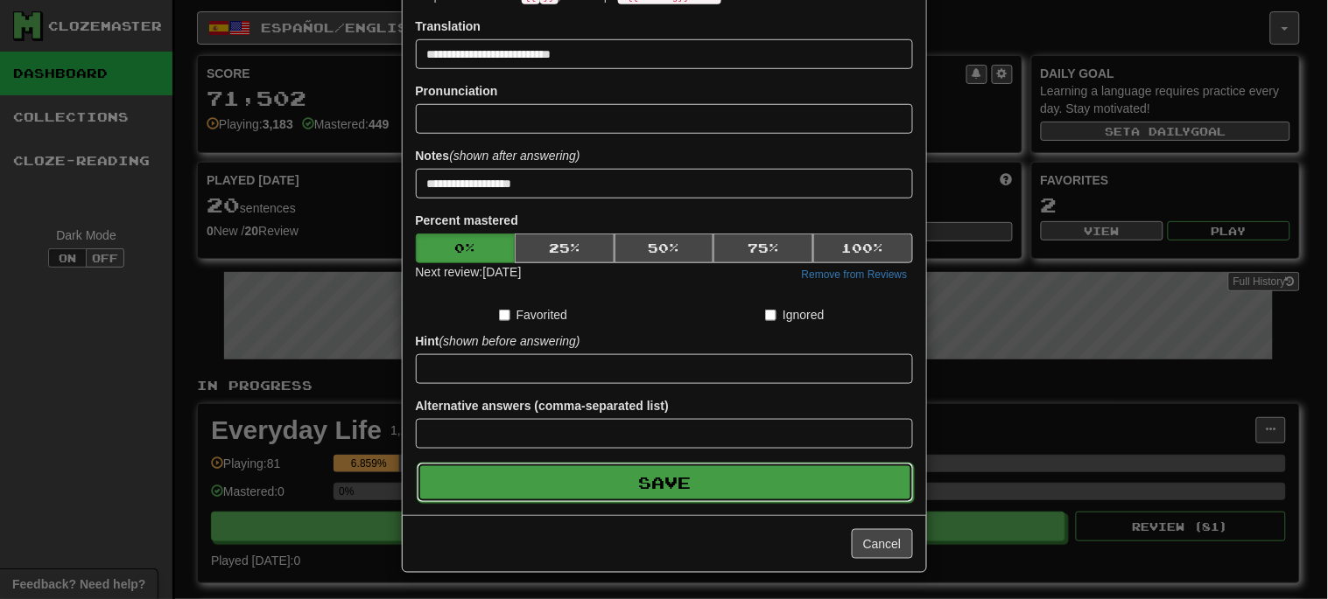
click at [653, 484] on button "Save" at bounding box center [665, 483] width 497 height 40
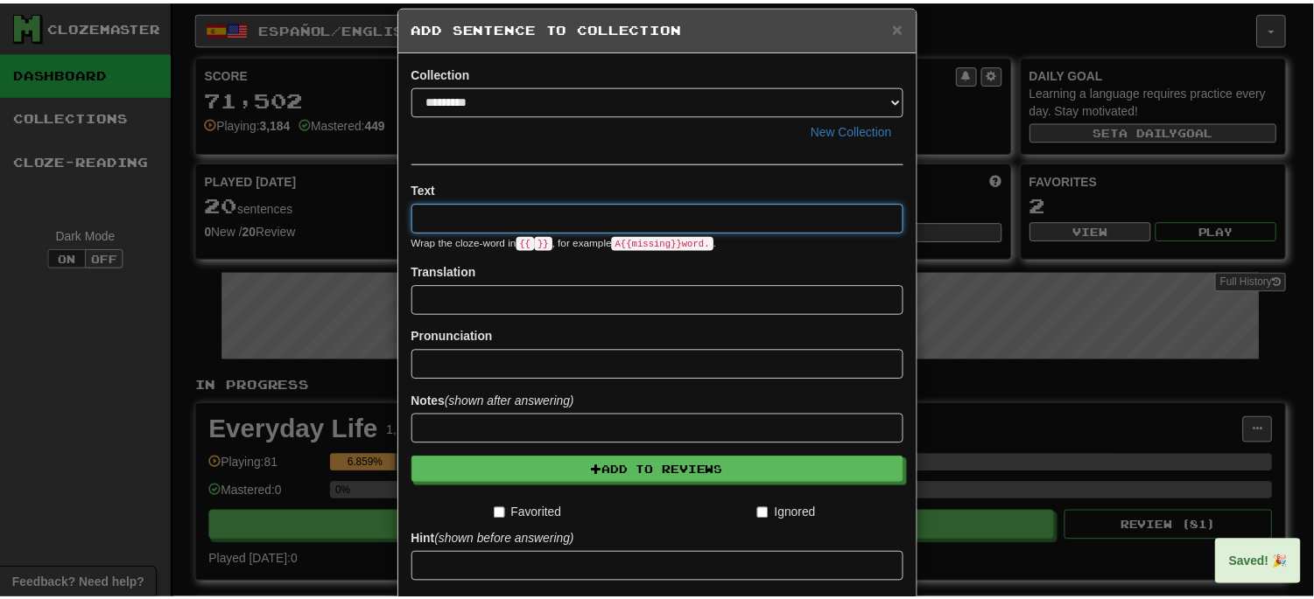
scroll to position [0, 0]
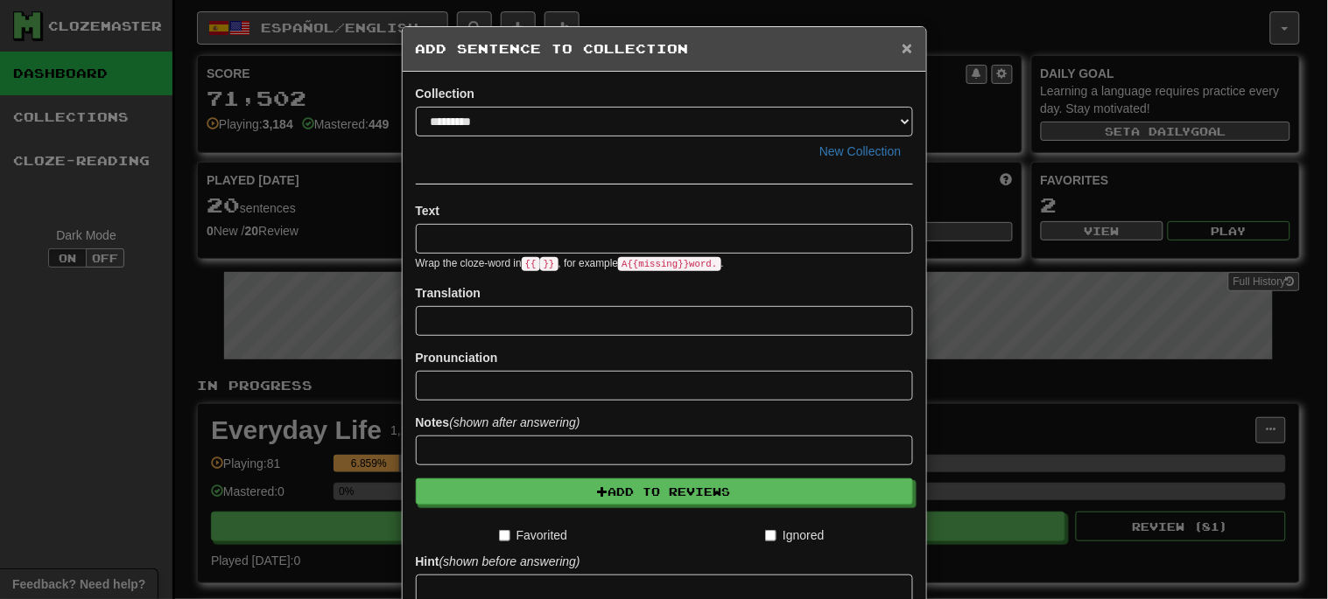
click at [901, 51] on span "×" at bounding box center [906, 48] width 11 height 20
